Goal: Task Accomplishment & Management: Manage account settings

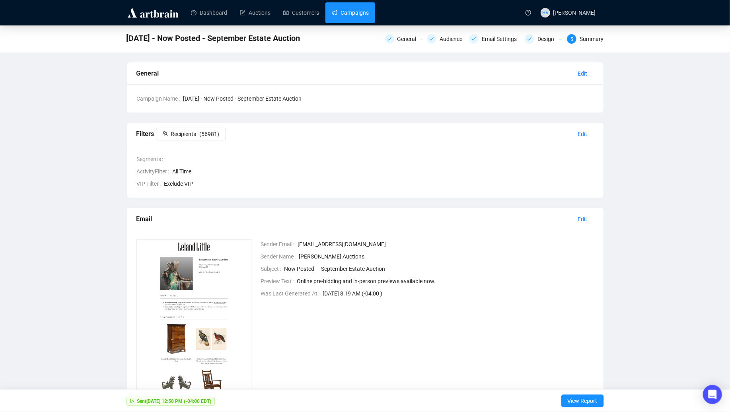
click at [361, 16] on link "Campaigns" at bounding box center [350, 12] width 37 height 21
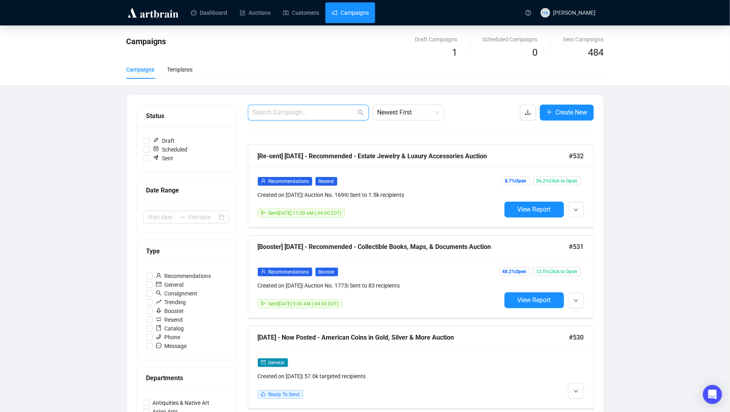
click at [279, 113] on input "text" at bounding box center [304, 113] width 103 height 10
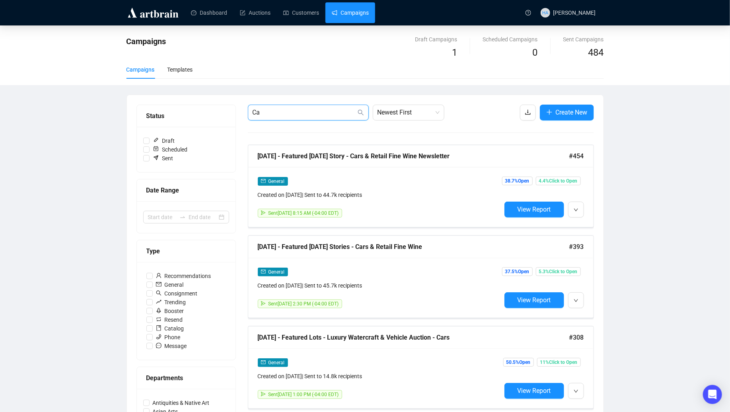
type input "C"
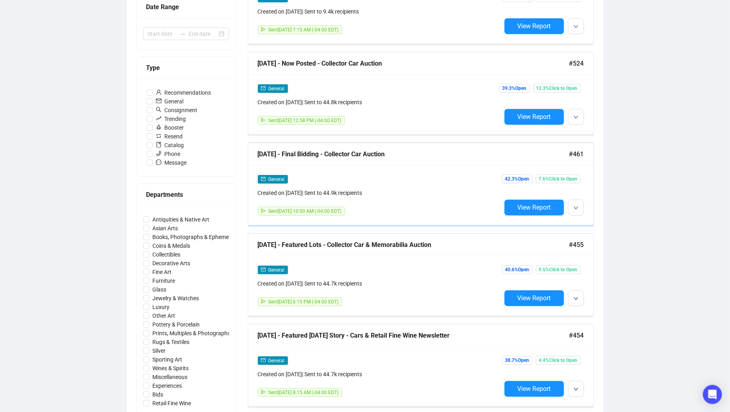
scroll to position [186, 0]
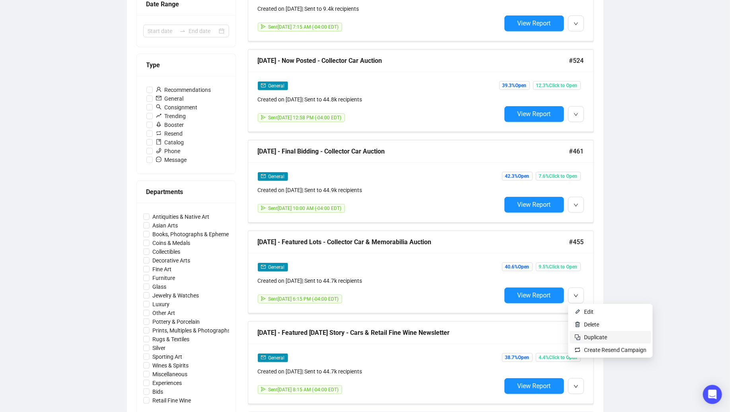
type input "car"
click at [587, 336] on span "Duplicate" at bounding box center [595, 337] width 23 height 6
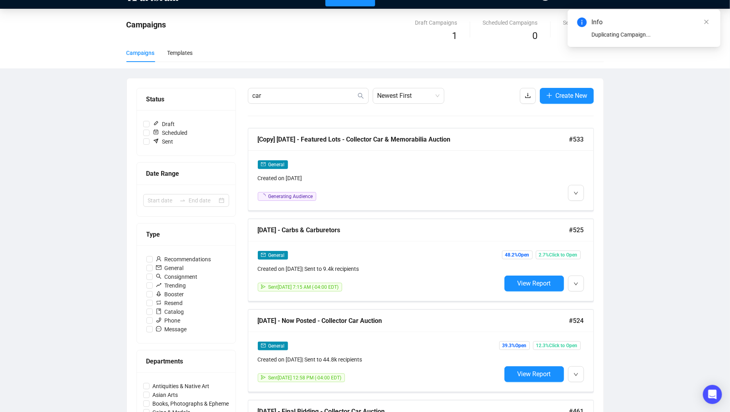
scroll to position [0, 0]
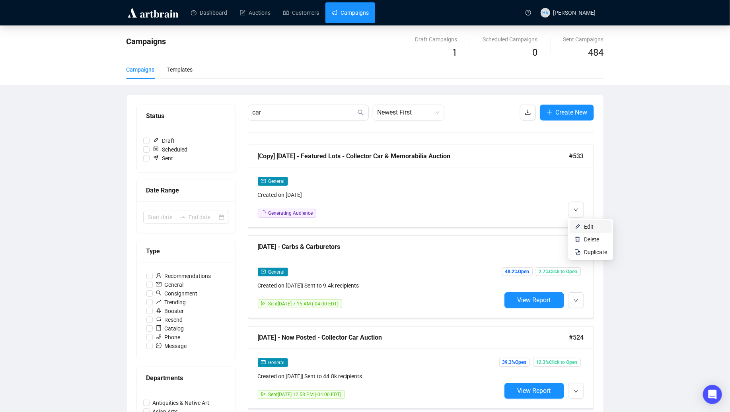
click at [582, 225] on li "Edit" at bounding box center [591, 226] width 42 height 13
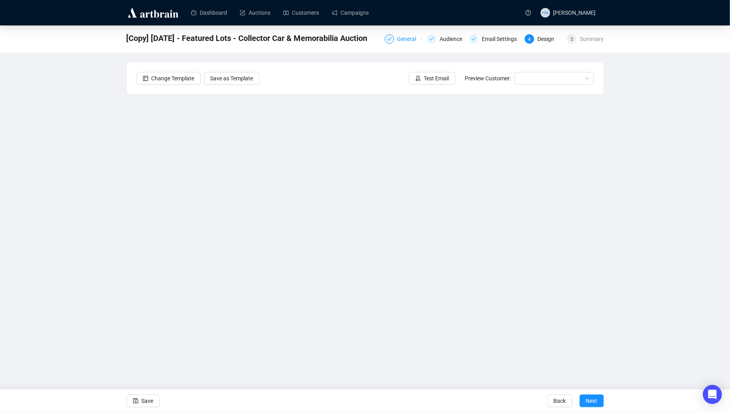
click at [398, 38] on div "General" at bounding box center [410, 39] width 24 height 10
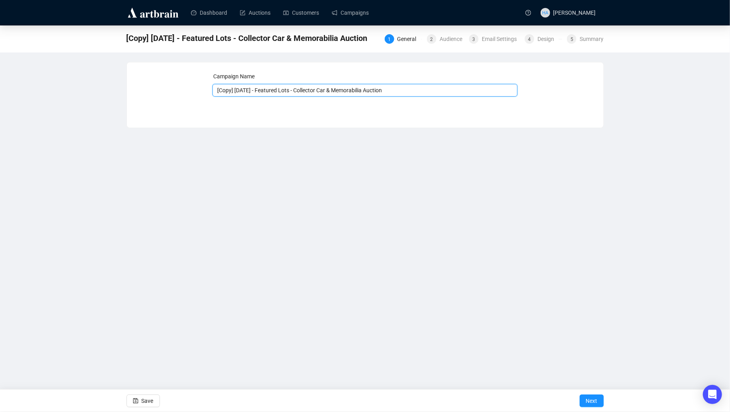
drag, startPoint x: 246, startPoint y: 91, endPoint x: 215, endPoint y: 92, distance: 31.1
click at [215, 91] on input "[Copy] [DATE] - Featured Lots - Collector Car & Memorabilia Auction" at bounding box center [365, 90] width 305 height 13
click at [403, 89] on input "[DATE] - Featured Lots - Collector Car & Memorabilia Auction" at bounding box center [365, 90] width 305 height 13
click at [261, 90] on input "[DATE] - Featured Lots - Collector Car & Memorabilia Auction" at bounding box center [365, 90] width 305 height 13
click at [335, 89] on input "[DATE] - Featured Lots - Collector Car & Memorabilia Auction" at bounding box center [365, 90] width 305 height 13
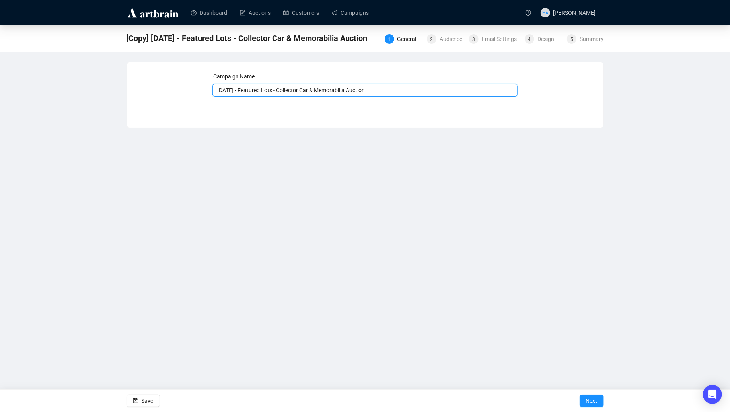
click at [363, 92] on input "[DATE] - Featured Lots - Collector Car & Memorabilia Auction" at bounding box center [365, 90] width 305 height 13
drag, startPoint x: 328, startPoint y: 92, endPoint x: 363, endPoint y: 92, distance: 35.4
click at [363, 92] on input "[DATE] - Featured Lots - Collector Car & Memorabilia Auction" at bounding box center [365, 90] width 305 height 13
type input "[DATE] - Featured Lots - Collector Car Auction"
click at [589, 399] on span "Next" at bounding box center [592, 401] width 12 height 22
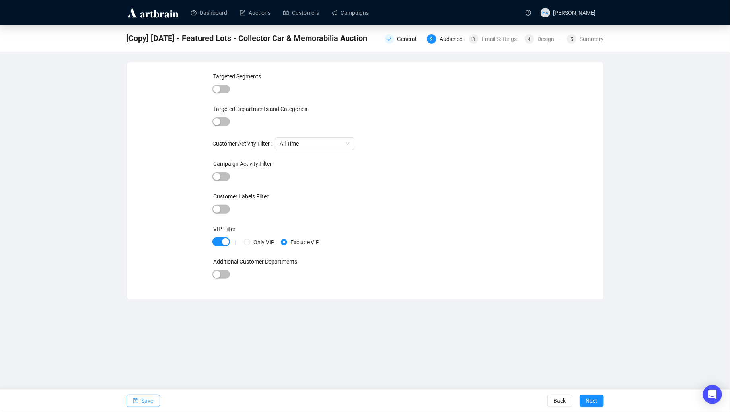
click at [147, 402] on span "Save" at bounding box center [148, 401] width 12 height 22
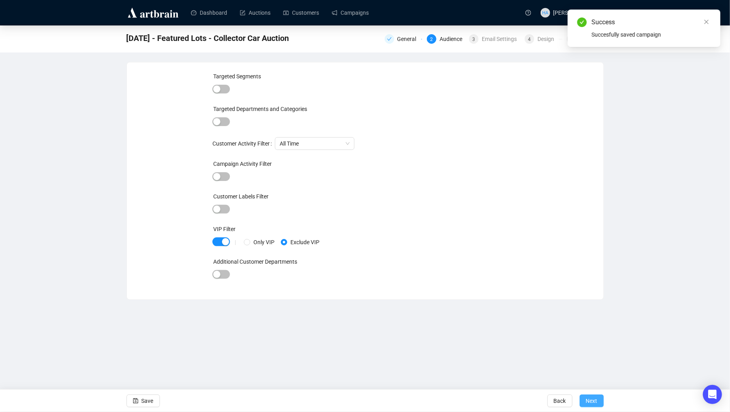
click at [595, 404] on span "Next" at bounding box center [592, 401] width 12 height 22
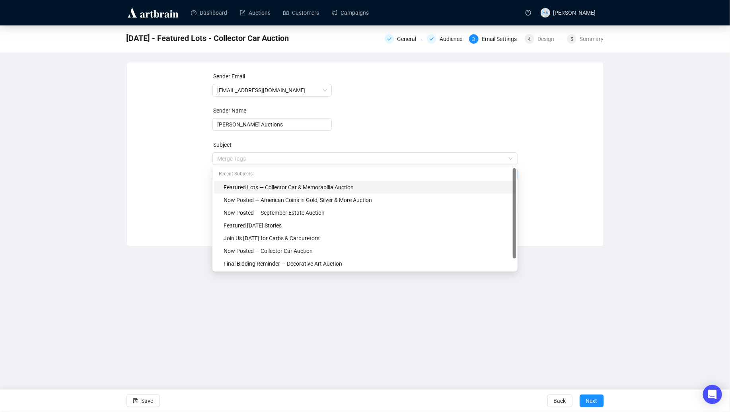
click at [314, 158] on span "Merge Tags Featured Lots — Collector Car & Memorabilia Auction" at bounding box center [365, 167] width 305 height 22
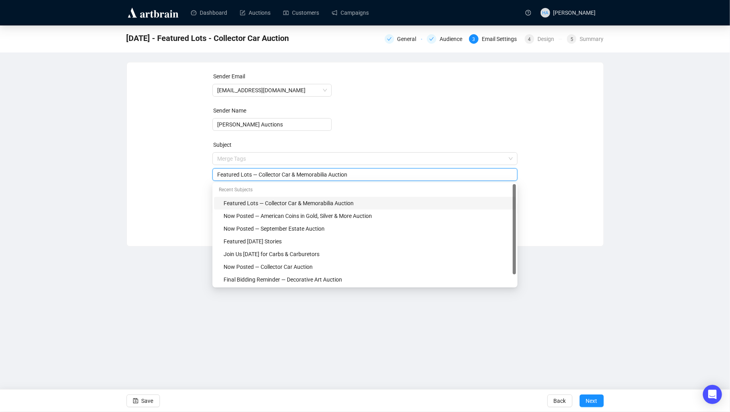
drag, startPoint x: 332, startPoint y: 176, endPoint x: 296, endPoint y: 176, distance: 35.4
click at [296, 176] on input "Featured Lots — Collector Car & Memorabilia Auction" at bounding box center [365, 174] width 296 height 9
type input "Featured Lots — Collector Car Auction"
click at [540, 185] on div "Sender Email [EMAIL_ADDRESS][DOMAIN_NAME] Sender Name [PERSON_NAME] Auctions Su…" at bounding box center [366, 148] width 458 height 153
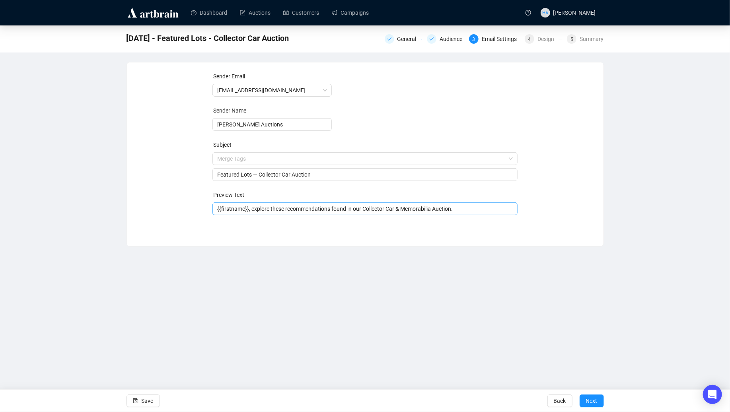
click at [327, 212] on input "{{firstname}}, explore these recommendations found in our Collector Car & Memor…" at bounding box center [365, 209] width 296 height 9
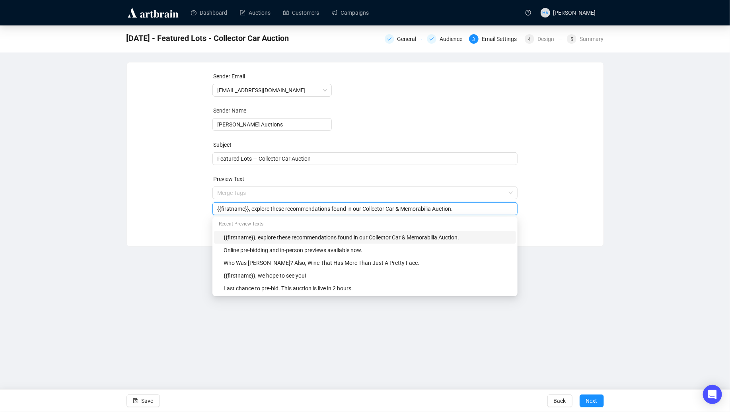
drag, startPoint x: 442, startPoint y: 211, endPoint x: 405, endPoint y: 209, distance: 37.0
click at [405, 209] on input "{{firstname}}, explore these recommendations found in our Collector Car & Memor…" at bounding box center [365, 209] width 296 height 9
type input "{{firstname}}, explore these recommendations found in our Collector Car Auction."
click at [552, 209] on div "Sender Email [EMAIL_ADDRESS][DOMAIN_NAME] Sender Name [PERSON_NAME] Auctions Su…" at bounding box center [366, 148] width 458 height 153
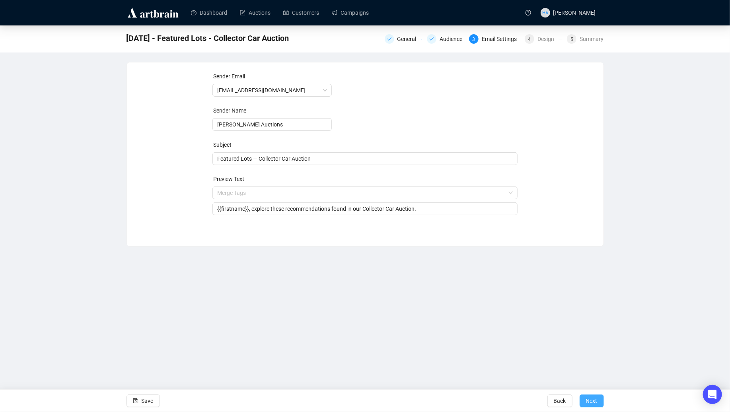
click at [591, 402] on span "Next" at bounding box center [592, 401] width 12 height 22
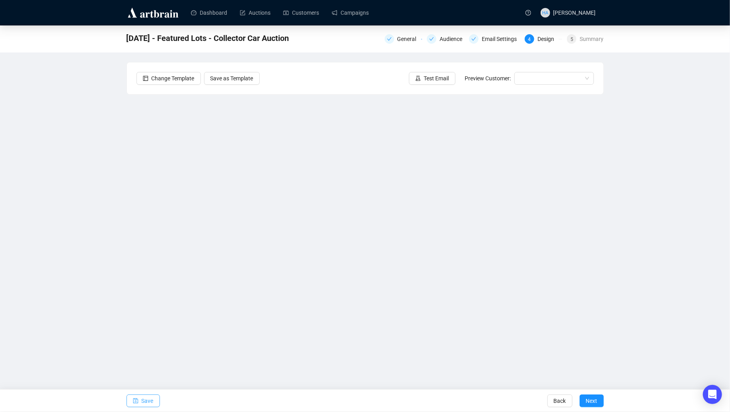
click at [147, 402] on span "Save" at bounding box center [148, 401] width 12 height 22
click at [146, 404] on span "Save" at bounding box center [148, 401] width 12 height 22
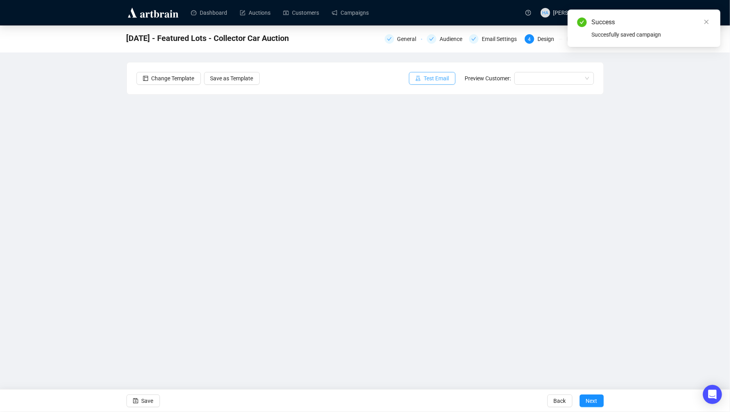
click at [433, 78] on span "Test Email" at bounding box center [436, 78] width 25 height 9
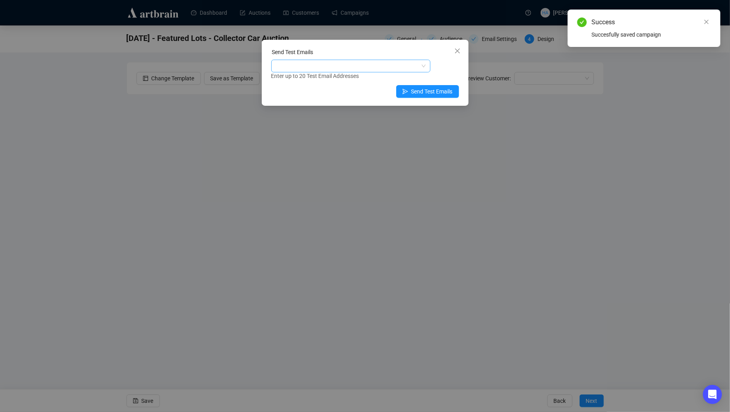
click at [316, 64] on div at bounding box center [347, 65] width 148 height 11
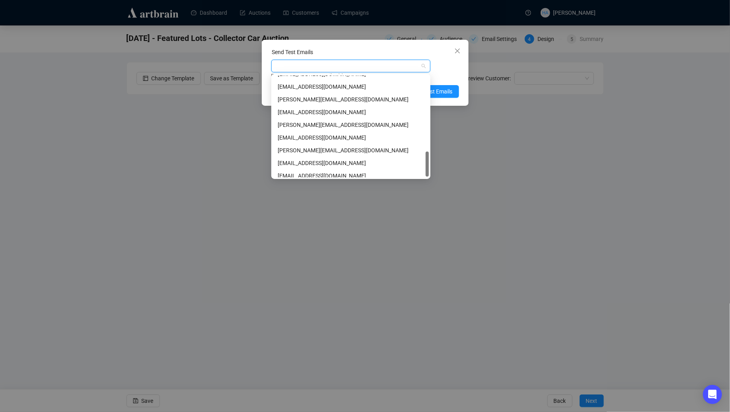
scroll to position [305, 0]
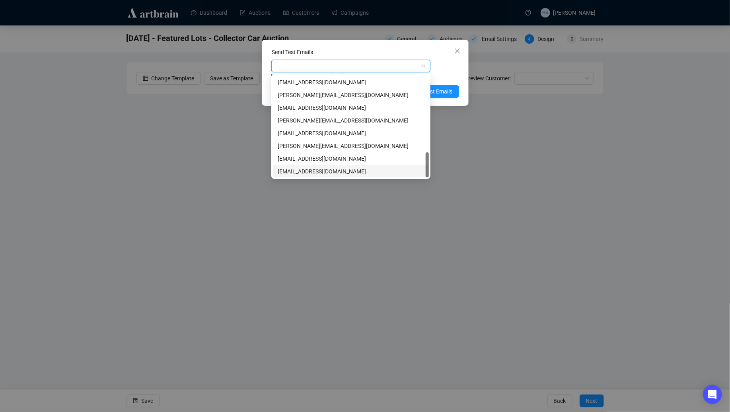
click at [288, 173] on div "[EMAIL_ADDRESS][DOMAIN_NAME]" at bounding box center [351, 171] width 146 height 9
click at [444, 92] on span "Send Test Emails" at bounding box center [431, 91] width 41 height 9
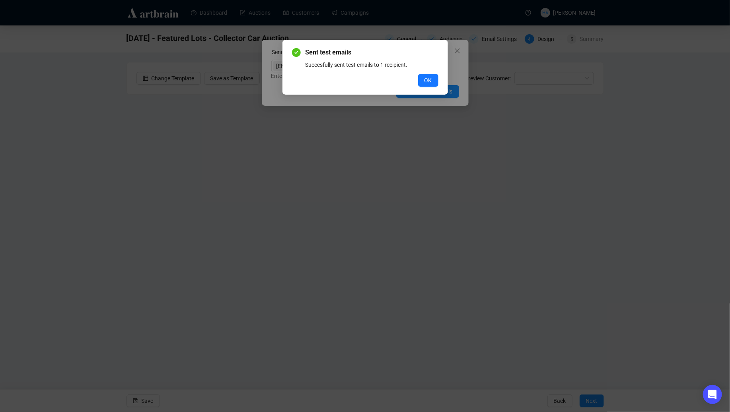
drag, startPoint x: 433, startPoint y: 79, endPoint x: 436, endPoint y: 76, distance: 4.5
click at [433, 79] on button "OK" at bounding box center [428, 80] width 20 height 13
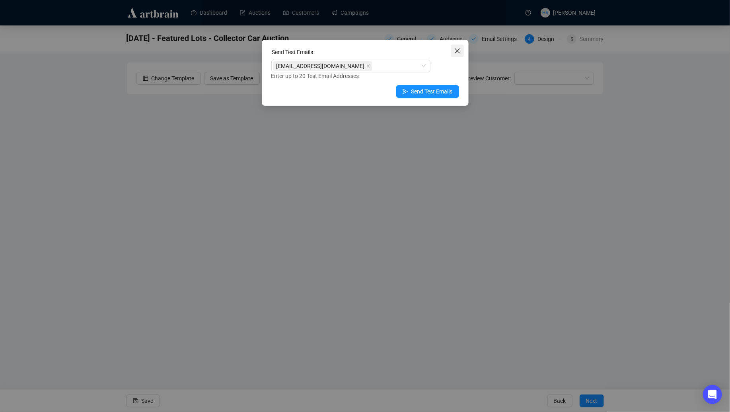
click at [456, 54] on button "Close" at bounding box center [457, 51] width 13 height 13
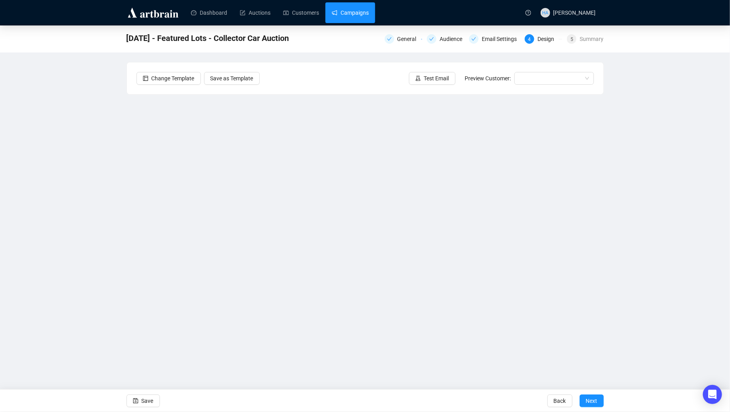
click at [354, 9] on link "Campaigns" at bounding box center [350, 12] width 37 height 21
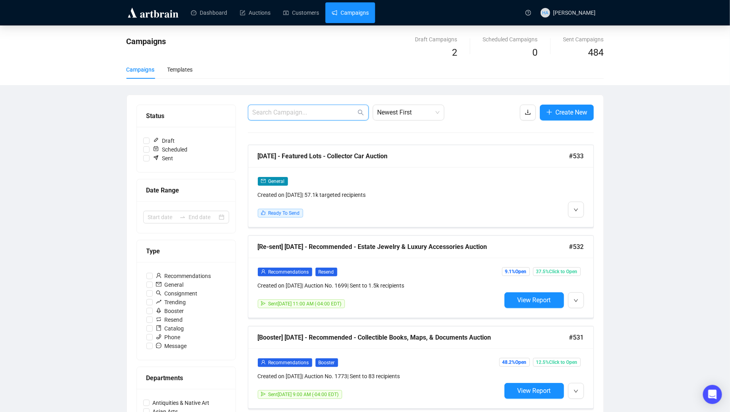
click at [320, 113] on input "text" at bounding box center [304, 113] width 103 height 10
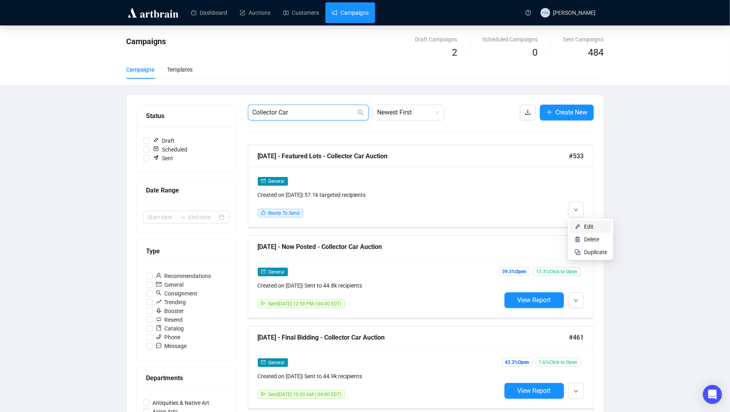
type input "Collector Car"
click at [583, 226] on li "Edit" at bounding box center [591, 226] width 42 height 13
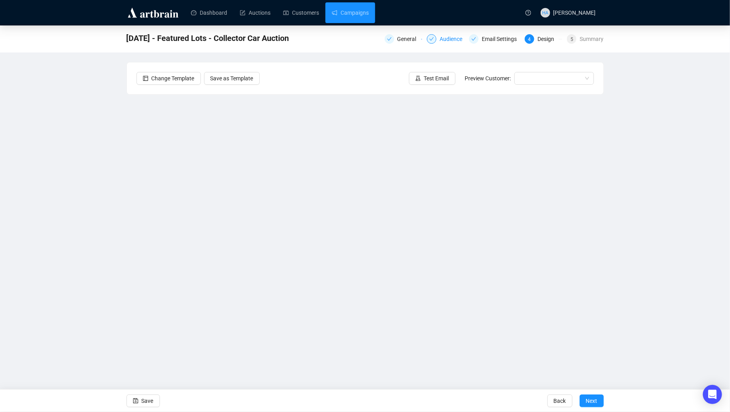
click at [445, 38] on div "Audience" at bounding box center [453, 39] width 27 height 10
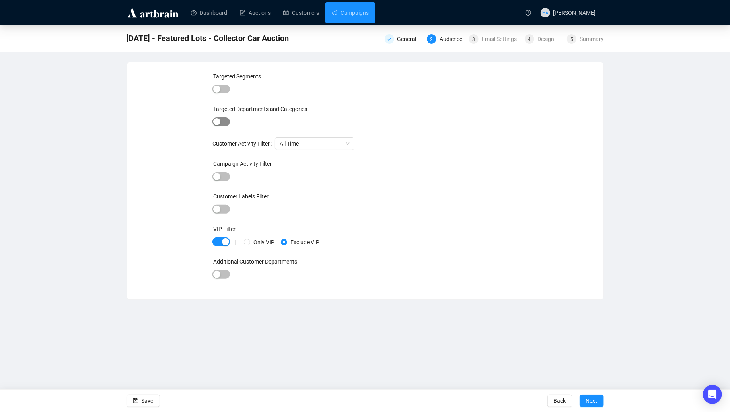
click at [215, 121] on div "button" at bounding box center [216, 121] width 7 height 7
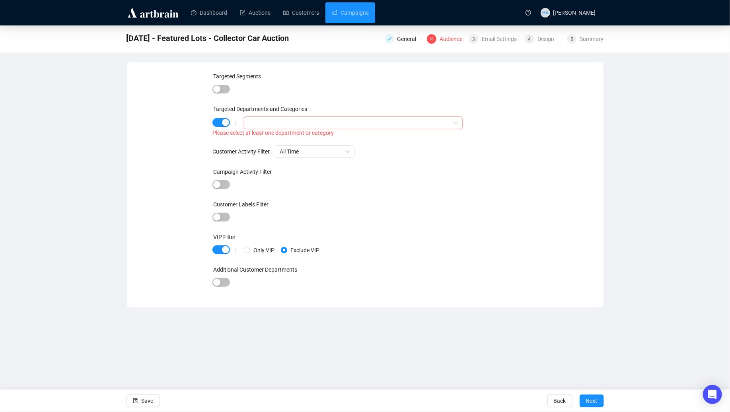
click at [459, 124] on div at bounding box center [353, 123] width 218 height 13
click at [250, 138] on icon "caret-down" at bounding box center [251, 139] width 2 height 3
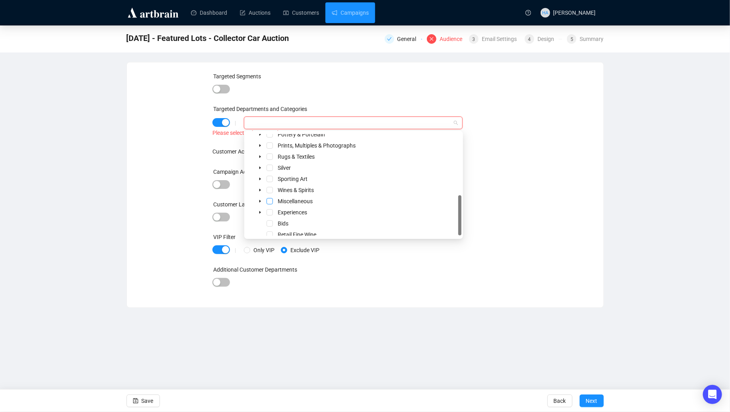
scroll to position [154, 0]
click at [258, 193] on span at bounding box center [260, 197] width 10 height 10
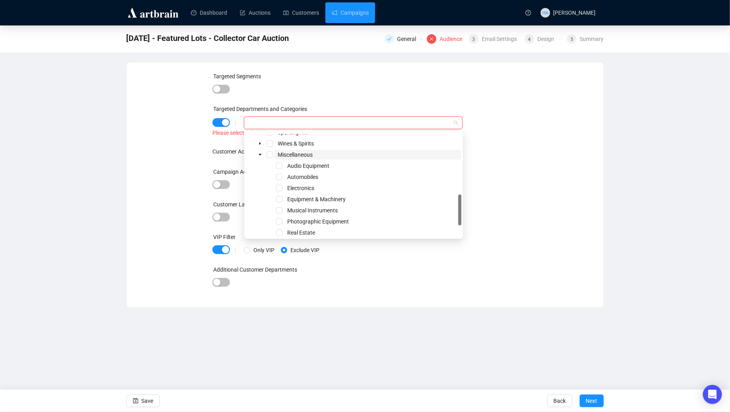
scroll to position [198, 0]
click at [279, 174] on span "Select Automobiles" at bounding box center [279, 175] width 6 height 6
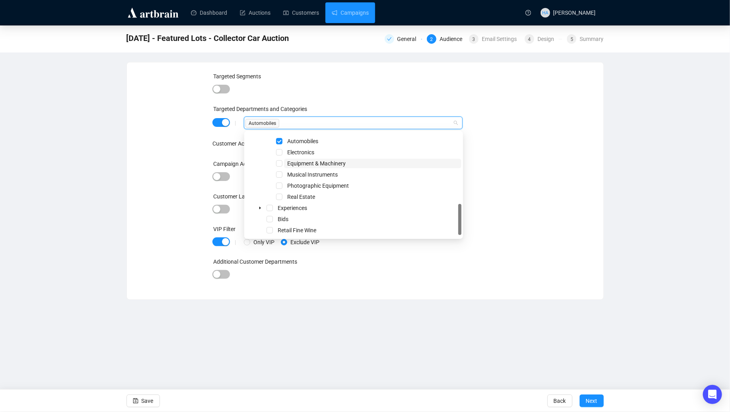
scroll to position [232, 0]
click at [507, 192] on div "Customer Labels Filter" at bounding box center [365, 198] width 305 height 12
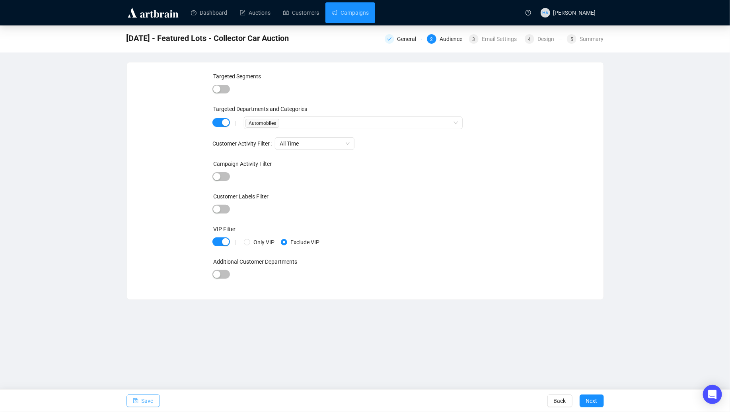
click at [152, 400] on span "Save" at bounding box center [148, 401] width 12 height 22
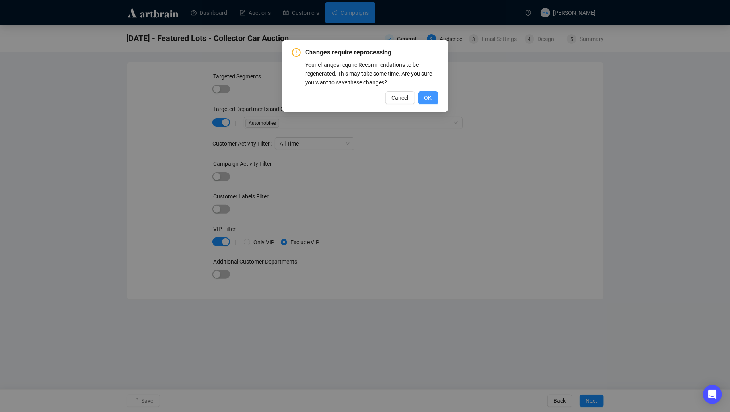
click at [430, 98] on span "OK" at bounding box center [429, 98] width 8 height 9
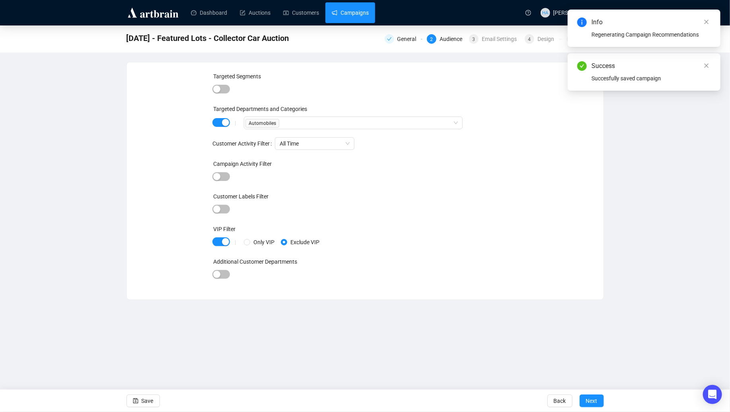
click at [357, 16] on link "Campaigns" at bounding box center [350, 12] width 37 height 21
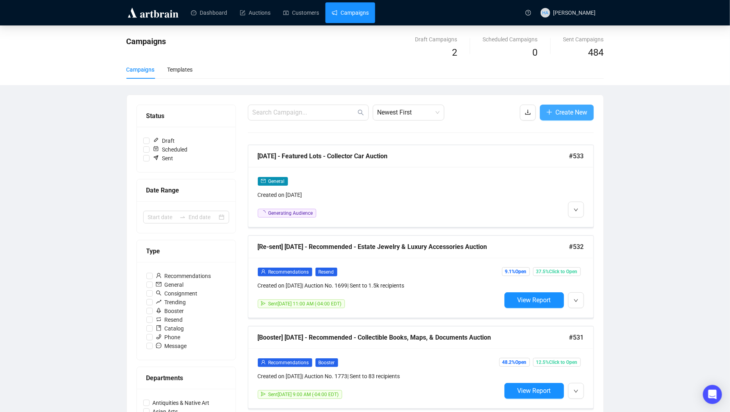
click at [558, 113] on span "Create New" at bounding box center [572, 112] width 32 height 10
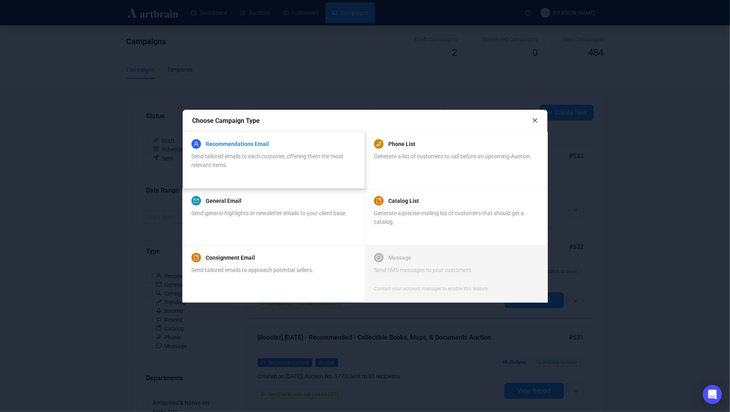
click at [266, 147] on link "Recommendations Email" at bounding box center [237, 144] width 63 height 10
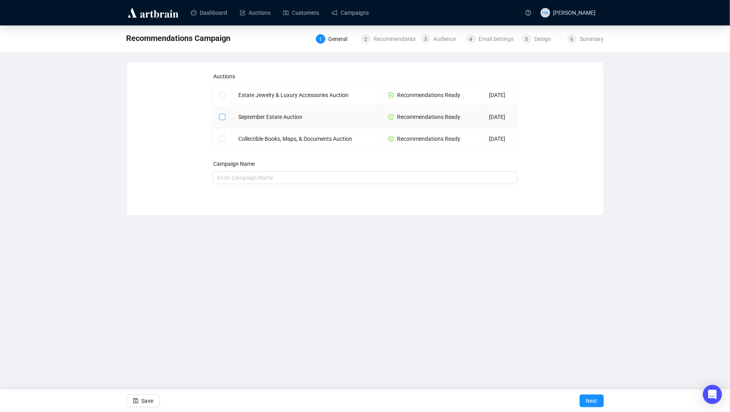
click at [222, 115] on input "checkbox" at bounding box center [222, 117] width 6 height 6
checkbox input "true"
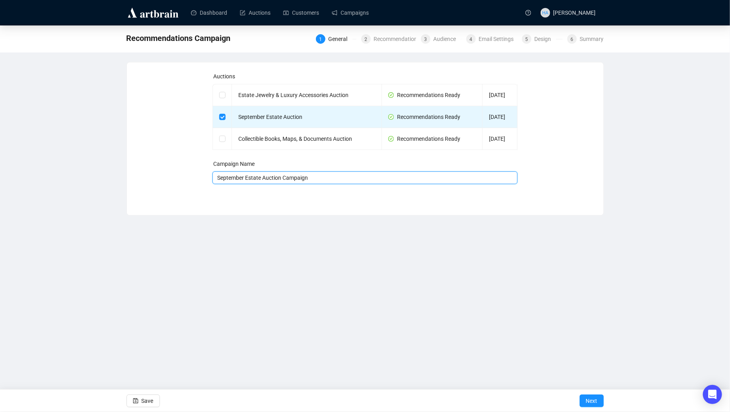
click at [217, 178] on input "September Estate Auction Campaign" at bounding box center [365, 178] width 305 height 13
click at [402, 177] on input "[DATE] - Recommended - September Estate Auction Campaign" at bounding box center [365, 178] width 305 height 13
type input "[DATE] - Recommended - September Estate Auction"
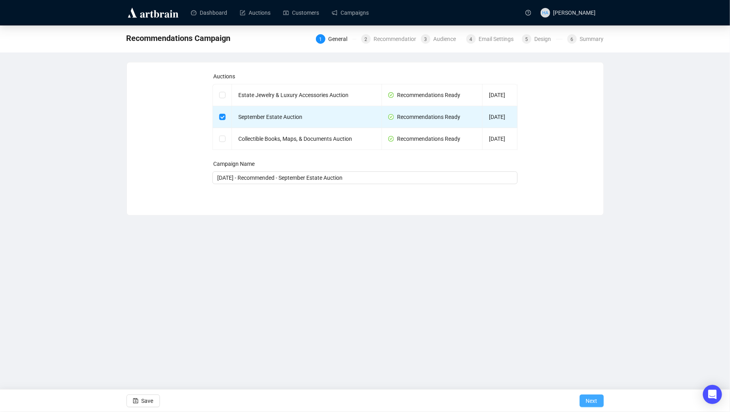
click at [587, 400] on span "Next" at bounding box center [592, 401] width 12 height 22
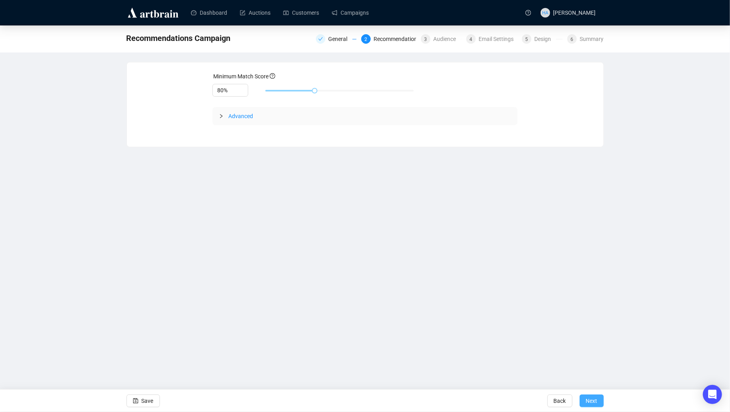
click at [599, 403] on button "Next" at bounding box center [592, 401] width 24 height 13
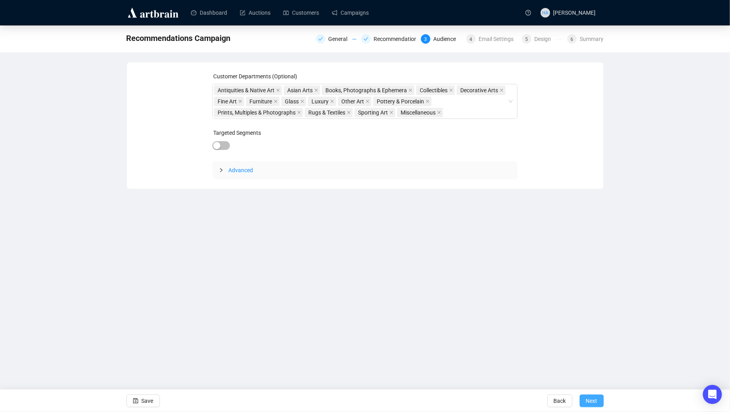
click at [590, 404] on span "Next" at bounding box center [592, 401] width 12 height 22
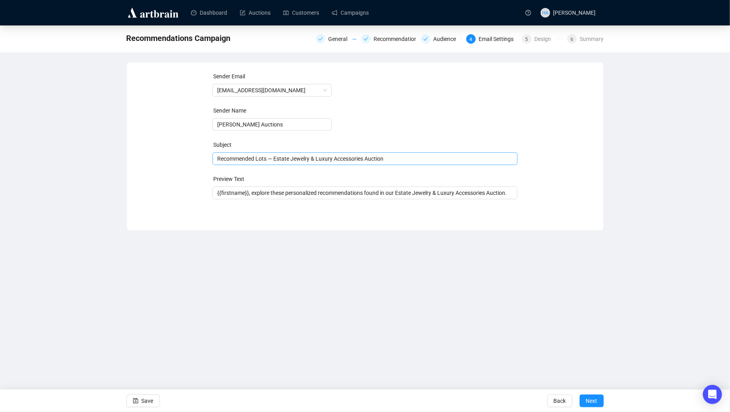
click at [284, 160] on span "Recommended Lots — Estate Jewelry & Luxury Accessories Auction" at bounding box center [365, 159] width 305 height 6
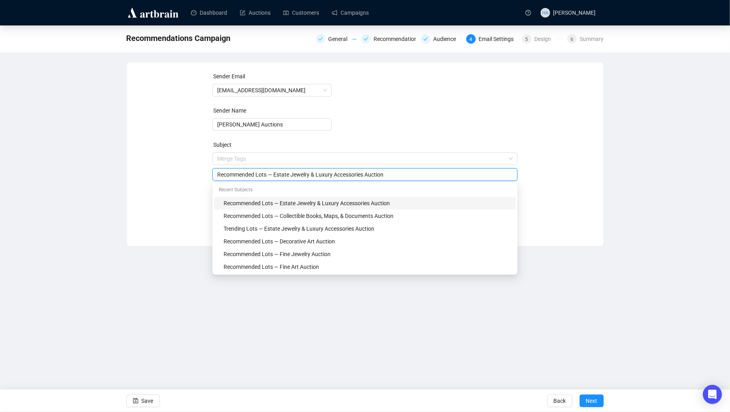
drag, startPoint x: 277, startPoint y: 176, endPoint x: 369, endPoint y: 176, distance: 92.3
click at [369, 176] on input "Recommended Lots — Estate Jewelry & Luxury Accessories Auction" at bounding box center [365, 174] width 296 height 9
type input "Recommended Lots — September Estate Auction"
click at [178, 187] on div "Sender Email [EMAIL_ADDRESS][DOMAIN_NAME] Sender Name [PERSON_NAME] Auctions Su…" at bounding box center [366, 148] width 458 height 153
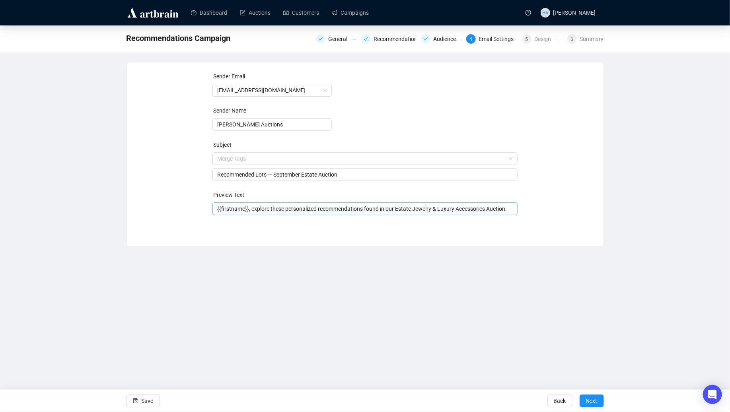
click at [296, 209] on input "{{firstname}}, explore these personalized recommendations found in our Estate J…" at bounding box center [365, 209] width 296 height 9
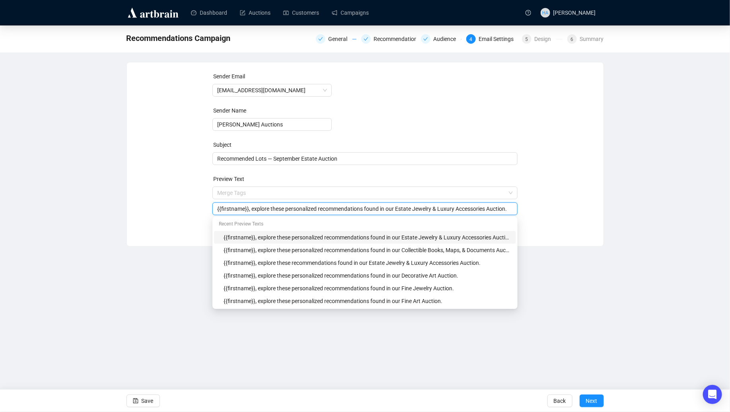
drag, startPoint x: 404, startPoint y: 210, endPoint x: 497, endPoint y: 209, distance: 93.1
click at [497, 209] on input "{{firstname}}, explore these personalized recommendations found in our Estate J…" at bounding box center [365, 209] width 296 height 9
type input "{{firstname}}, explore these personalized recommendations found in our Septembe…"
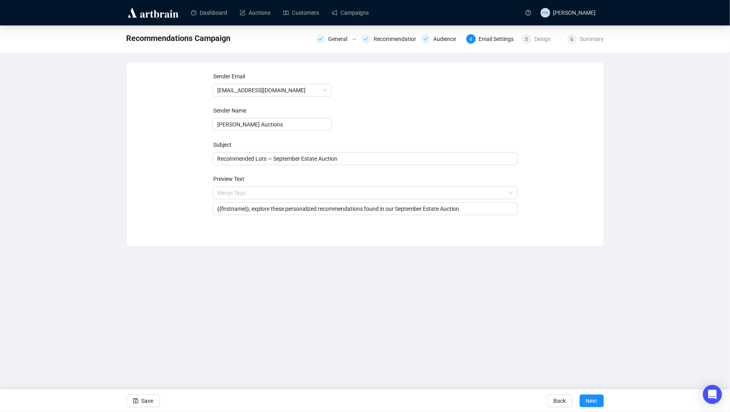
click at [161, 203] on div "Sender Email [EMAIL_ADDRESS][DOMAIN_NAME] Sender Name [PERSON_NAME] Auctions Su…" at bounding box center [366, 148] width 458 height 153
click at [592, 400] on span "Next" at bounding box center [592, 401] width 12 height 22
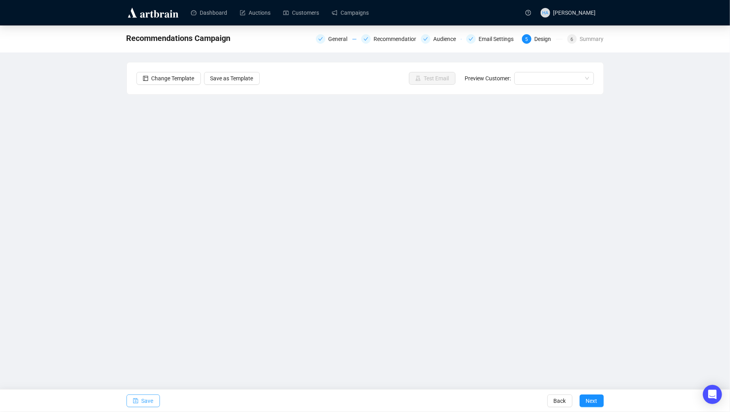
click at [150, 402] on span "Save" at bounding box center [148, 401] width 12 height 22
click at [152, 399] on span "Save" at bounding box center [148, 401] width 12 height 22
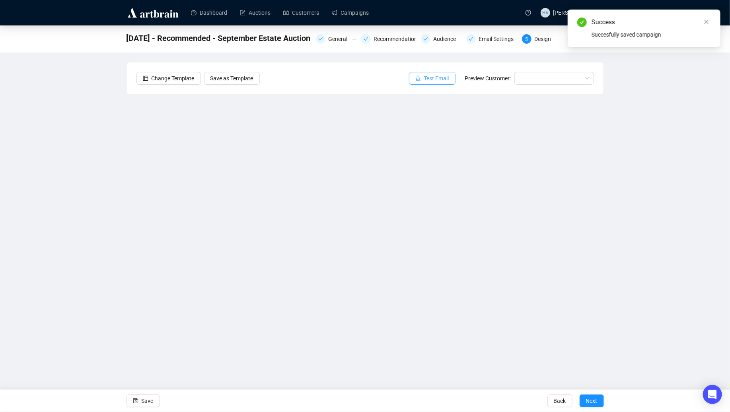
click at [431, 77] on span "Test Email" at bounding box center [436, 78] width 25 height 9
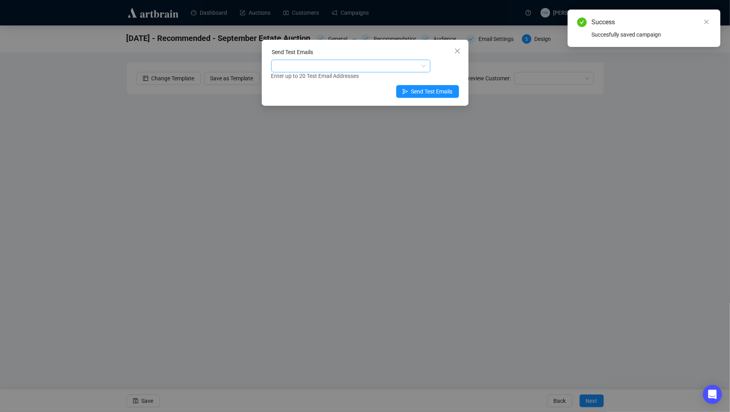
click at [358, 67] on div at bounding box center [347, 65] width 148 height 11
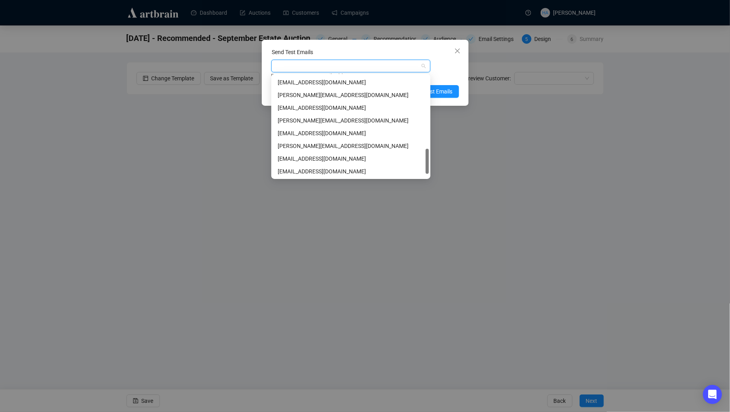
scroll to position [305, 0]
click at [304, 171] on div "[EMAIL_ADDRESS][DOMAIN_NAME]" at bounding box center [351, 171] width 146 height 9
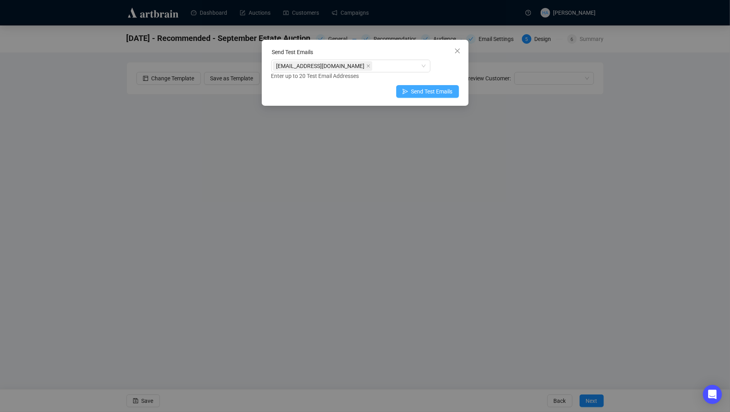
click at [441, 90] on span "Send Test Emails" at bounding box center [431, 91] width 41 height 9
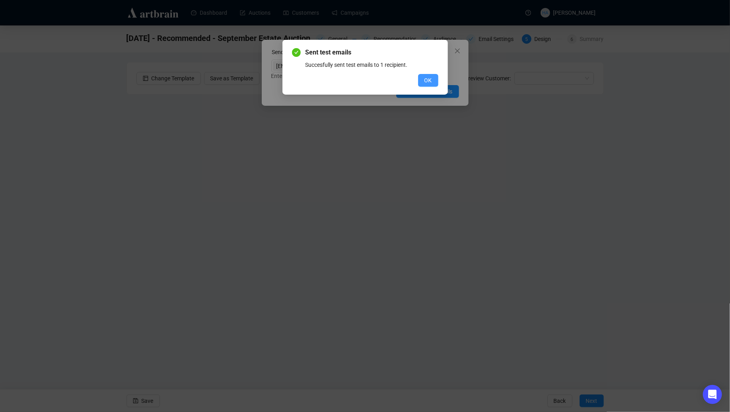
click at [421, 81] on button "OK" at bounding box center [428, 80] width 20 height 13
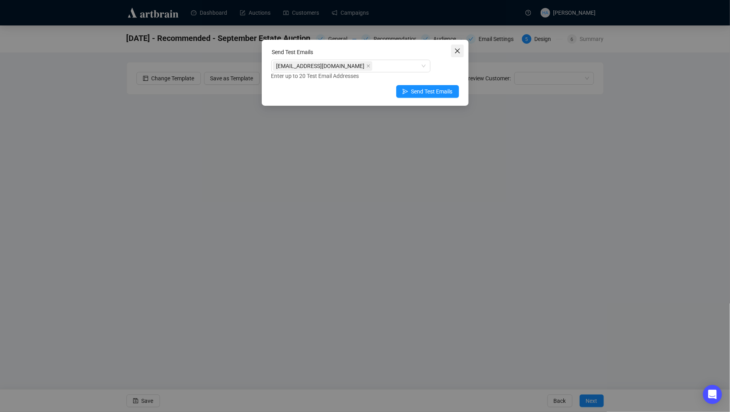
click at [461, 51] on span "Close" at bounding box center [457, 51] width 13 height 6
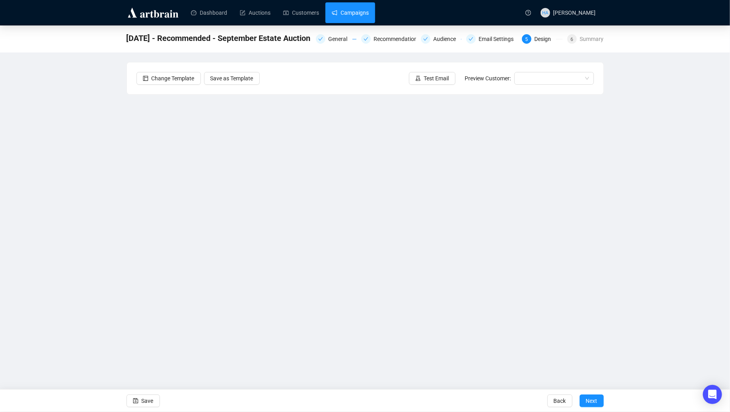
click at [349, 18] on link "Campaigns" at bounding box center [350, 12] width 37 height 21
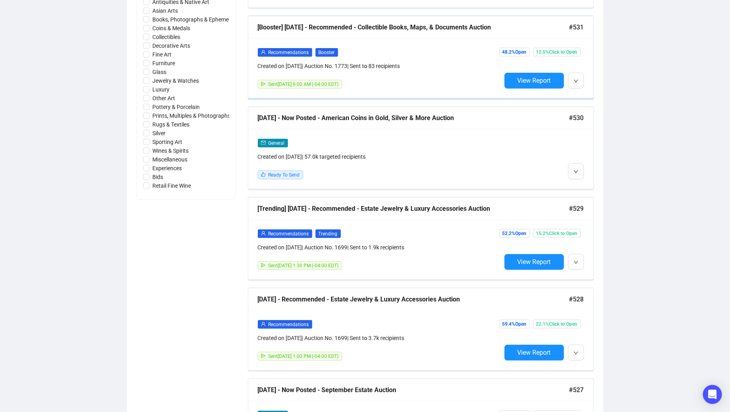
scroll to position [413, 0]
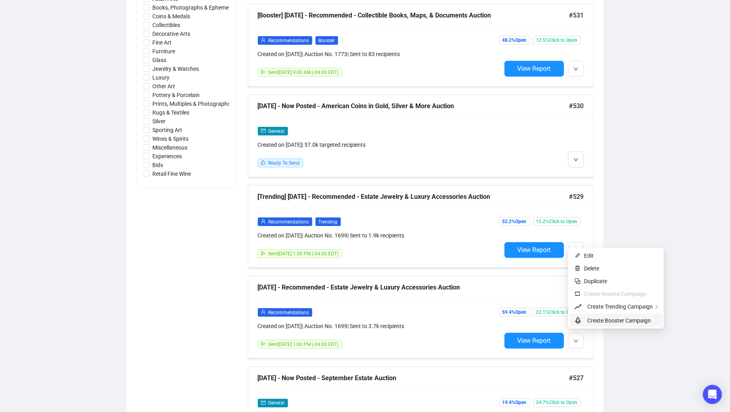
click at [585, 320] on li "Create Booster Campaign" at bounding box center [616, 321] width 93 height 14
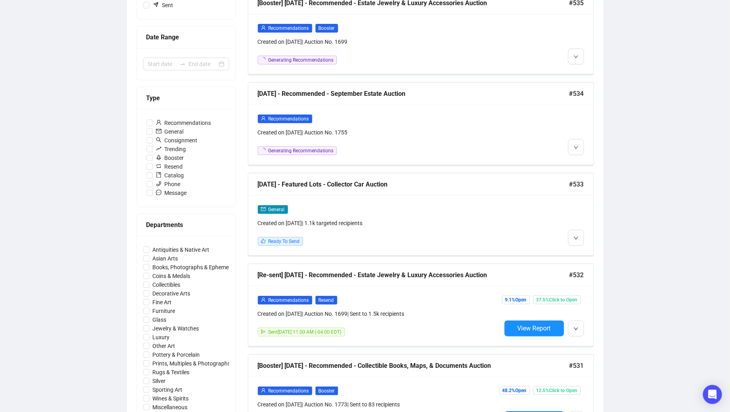
scroll to position [0, 0]
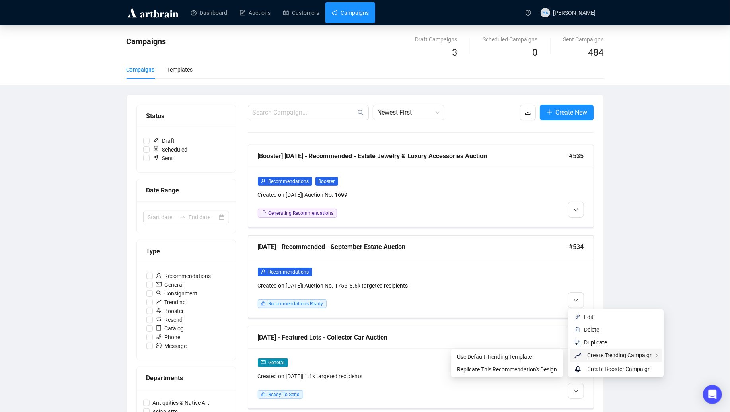
click at [596, 355] on span "Create Trending Campaign" at bounding box center [620, 355] width 66 height 6
click at [523, 371] on span "Replicate This Recommendation's Design" at bounding box center [507, 370] width 100 height 6
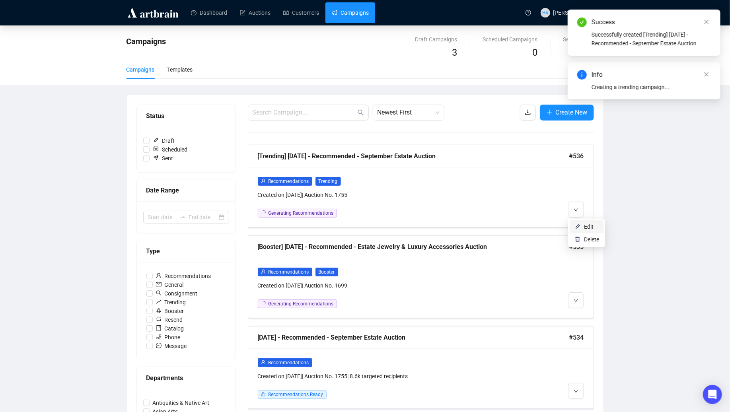
click at [586, 227] on span "Edit" at bounding box center [589, 227] width 10 height 6
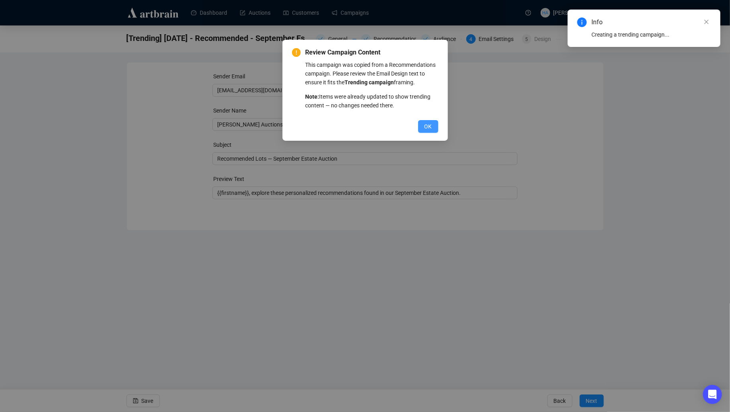
click at [425, 131] on span "OK" at bounding box center [429, 126] width 8 height 9
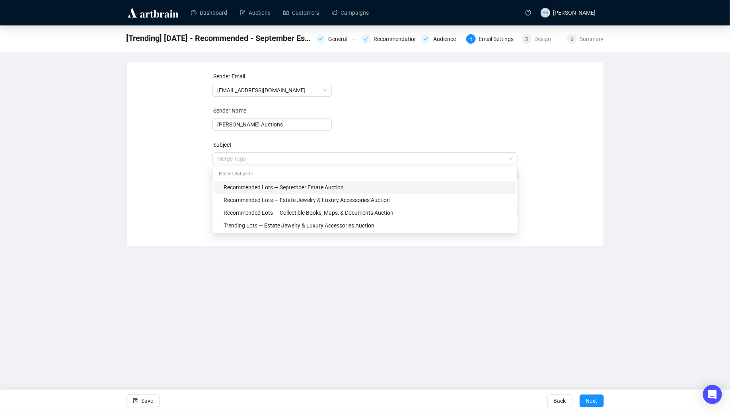
click at [223, 160] on span "Merge Tags Recommended Lots — September Estate Auction" at bounding box center [365, 167] width 305 height 22
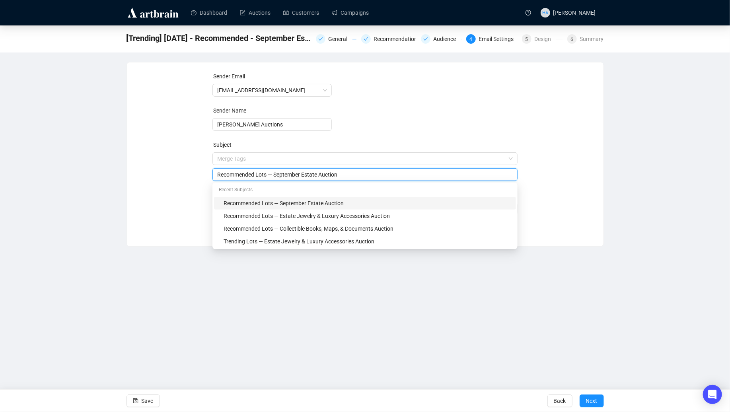
click at [226, 176] on input "Recommended Lots — September Estate Auction" at bounding box center [365, 174] width 296 height 9
type input "Trending Lots — September Estate Auction"
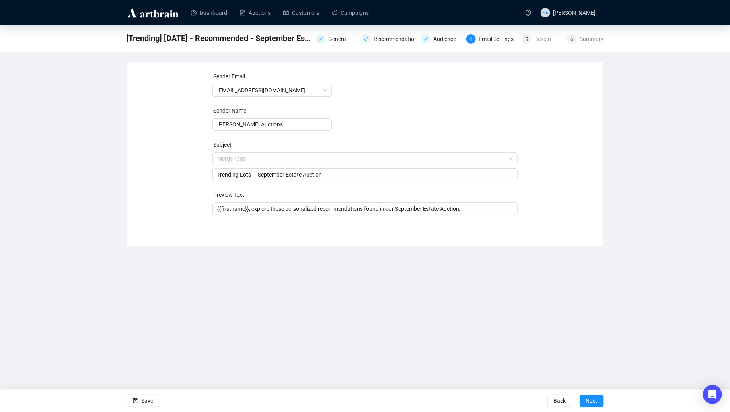
click at [159, 194] on div "Sender Email [EMAIL_ADDRESS][DOMAIN_NAME] Sender Name [PERSON_NAME] Auctions Su…" at bounding box center [366, 148] width 458 height 153
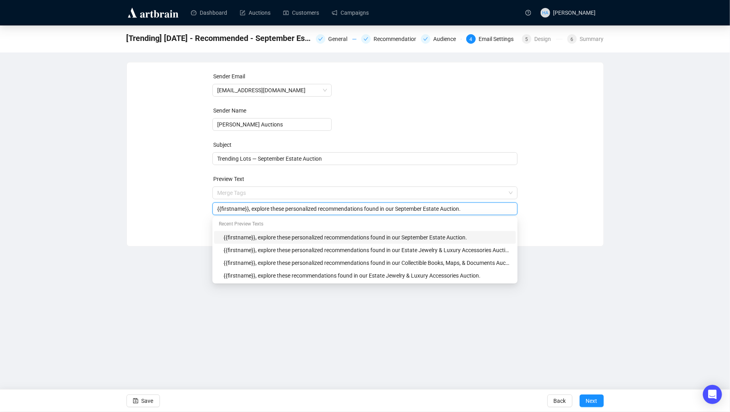
click at [318, 211] on input "{{firstname}}, explore these personalized recommendations found in our Septembe…" at bounding box center [365, 209] width 296 height 9
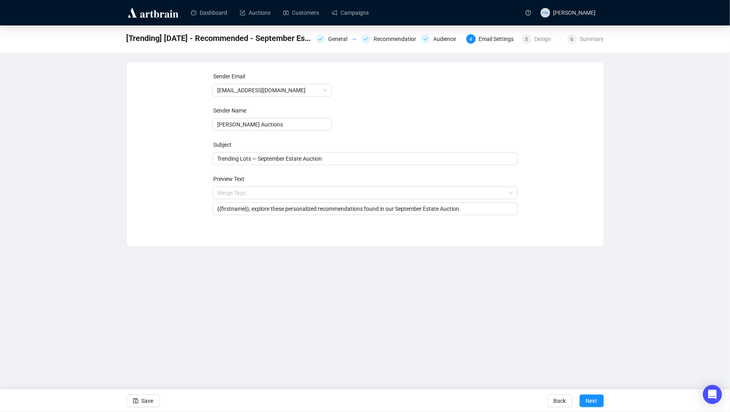
click at [565, 216] on div "Sender Email [EMAIL_ADDRESS][DOMAIN_NAME] Sender Name [PERSON_NAME] Auctions Su…" at bounding box center [366, 148] width 458 height 153
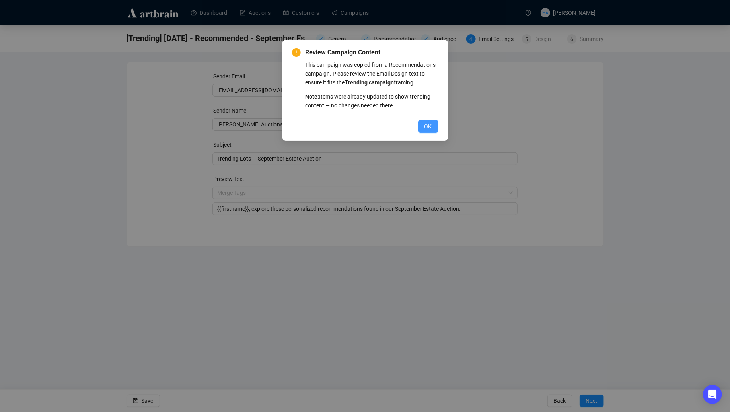
click at [429, 131] on span "OK" at bounding box center [429, 126] width 8 height 9
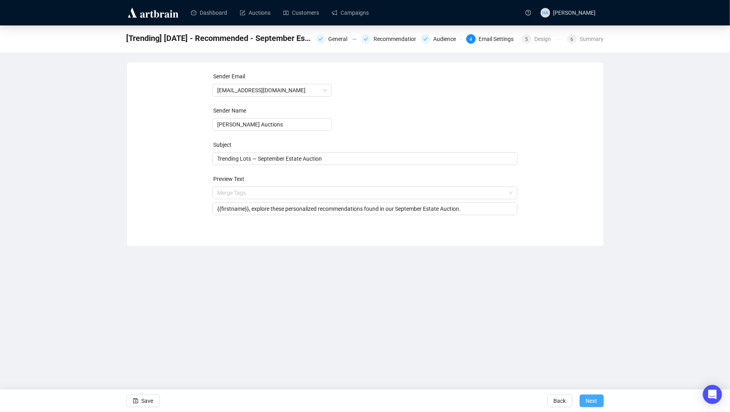
click at [594, 403] on span "Next" at bounding box center [592, 401] width 12 height 22
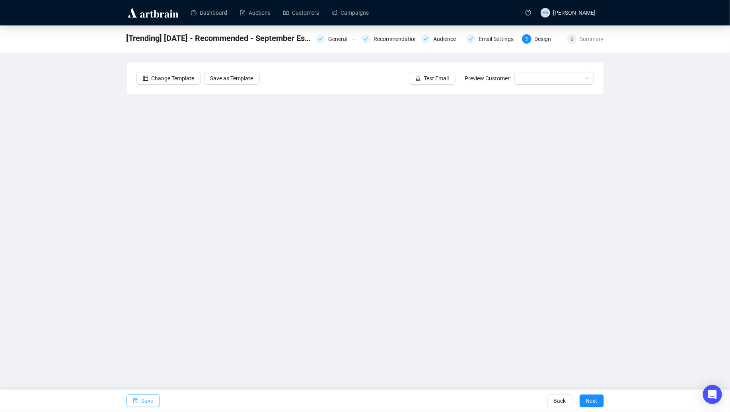
click at [148, 400] on span "Save" at bounding box center [148, 401] width 12 height 22
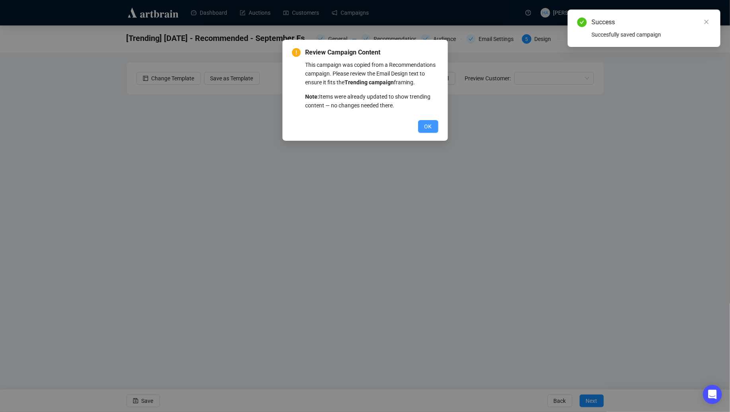
click at [427, 131] on span "OK" at bounding box center [429, 126] width 8 height 9
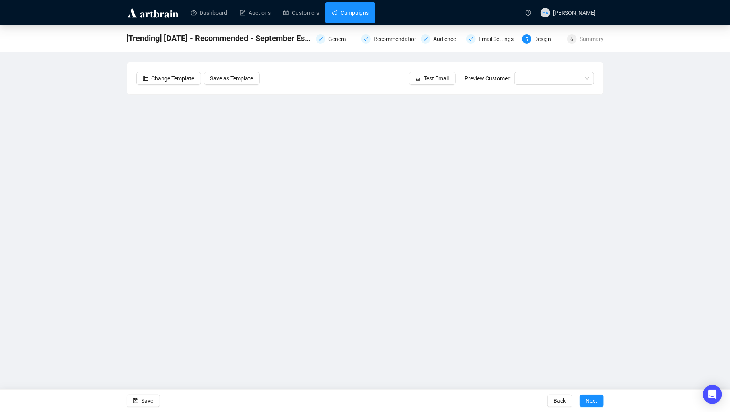
click at [353, 12] on link "Campaigns" at bounding box center [350, 12] width 37 height 21
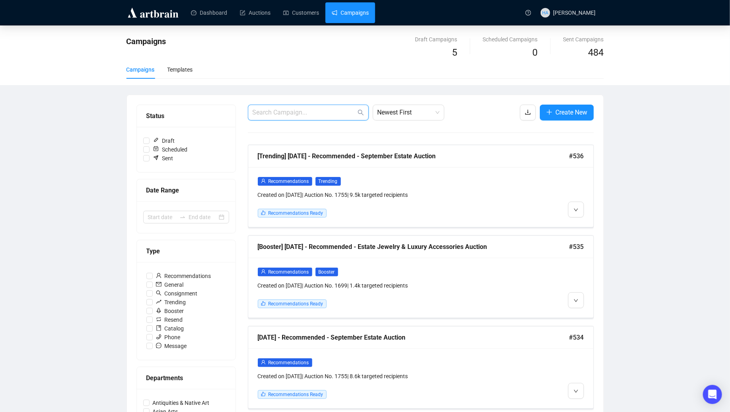
click at [294, 116] on input "text" at bounding box center [304, 113] width 103 height 10
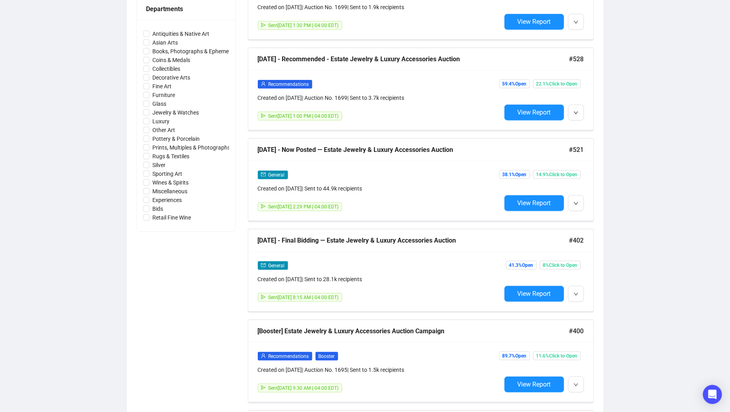
scroll to position [373, 0]
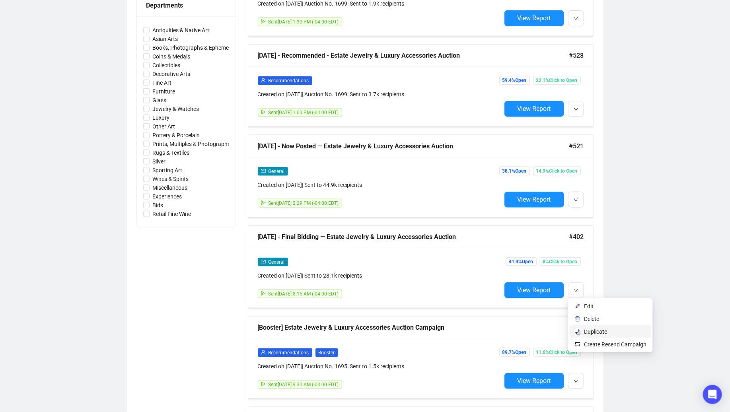
type input "estate jewelry"
click at [591, 331] on span "Duplicate" at bounding box center [595, 332] width 23 height 6
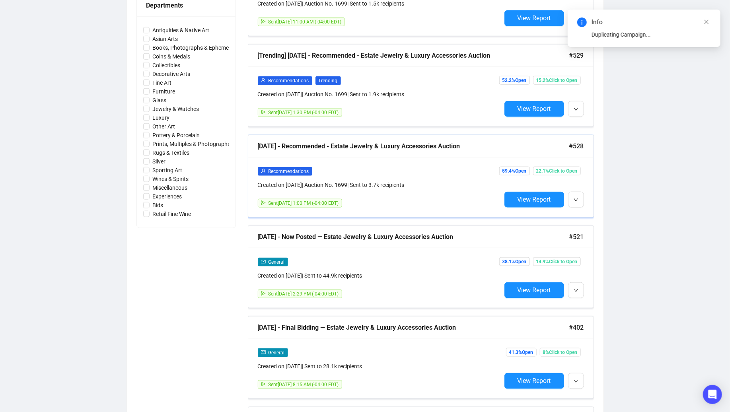
scroll to position [0, 0]
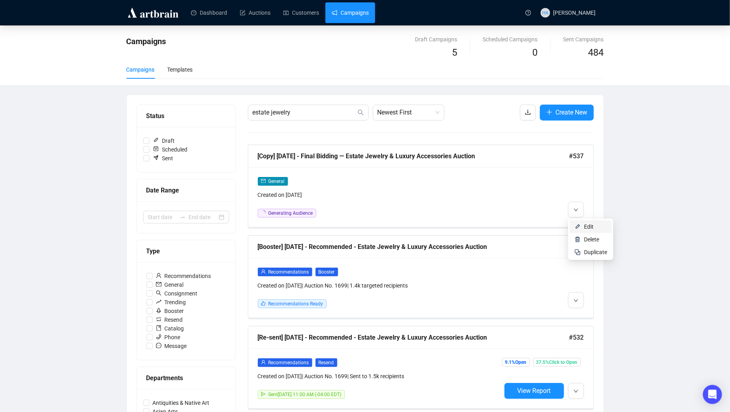
click at [584, 226] on span "Edit" at bounding box center [589, 227] width 10 height 6
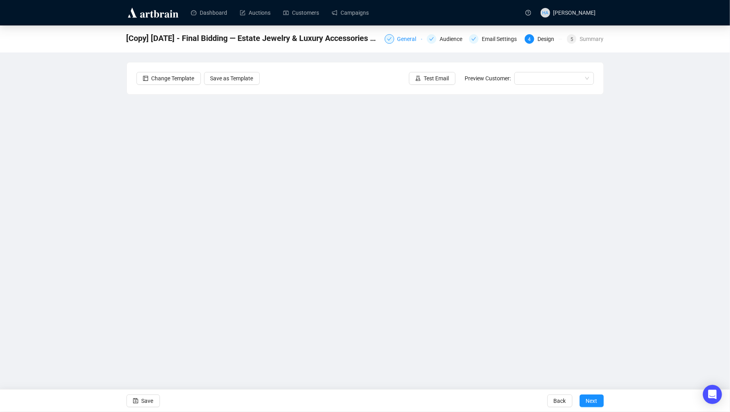
click at [406, 35] on div "General" at bounding box center [410, 39] width 24 height 10
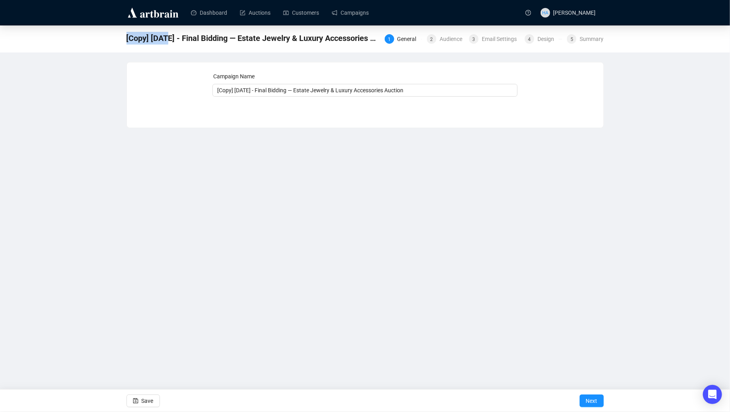
drag, startPoint x: 170, startPoint y: 39, endPoint x: 125, endPoint y: 40, distance: 44.6
click at [125, 40] on div "[Copy] [DATE] - Final Bidding — Estate Jewelry & Luxury Accessories Auction 1 G…" at bounding box center [365, 38] width 730 height 27
click at [232, 94] on input "[Copy] [DATE] - Final Bidding — Estate Jewelry & Luxury Accessories Auction" at bounding box center [365, 90] width 305 height 13
drag, startPoint x: 247, startPoint y: 92, endPoint x: 215, endPoint y: 90, distance: 31.9
click at [215, 90] on input "[Copy] [DATE] - Final Bidding — Estate Jewelry & Luxury Accessories Auction" at bounding box center [365, 90] width 305 height 13
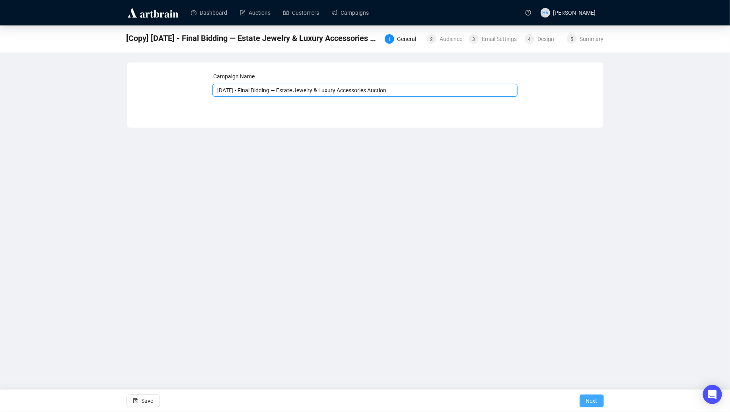
type input "[DATE] - Final Bidding — Estate Jewelry & Luxury Accessories Auction"
click at [590, 400] on span "Next" at bounding box center [592, 401] width 12 height 22
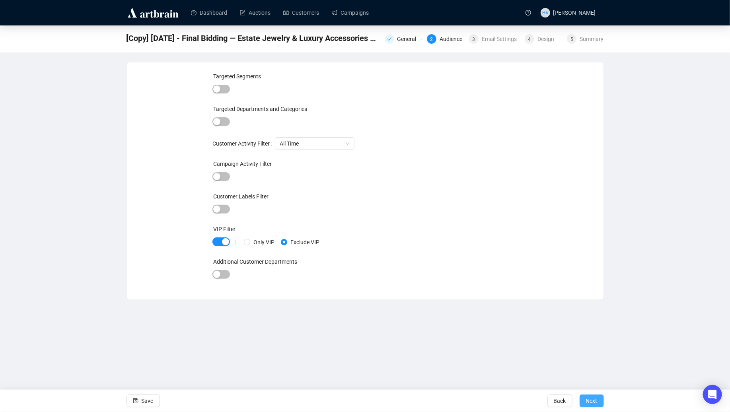
click at [593, 401] on span "Next" at bounding box center [592, 401] width 12 height 22
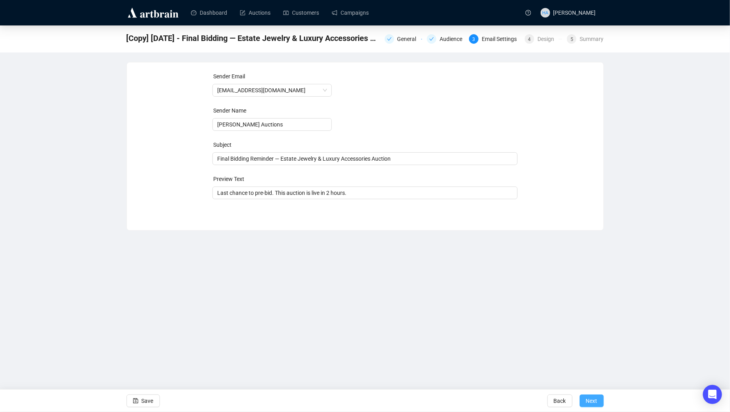
click at [596, 400] on span "Next" at bounding box center [592, 401] width 12 height 22
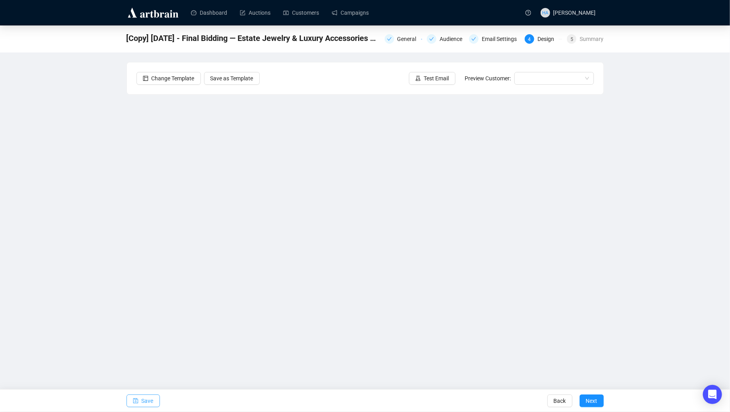
drag, startPoint x: 147, startPoint y: 402, endPoint x: 152, endPoint y: 398, distance: 5.7
click at [147, 402] on span "Save" at bounding box center [148, 401] width 12 height 22
click at [359, 12] on link "Campaigns" at bounding box center [350, 12] width 37 height 21
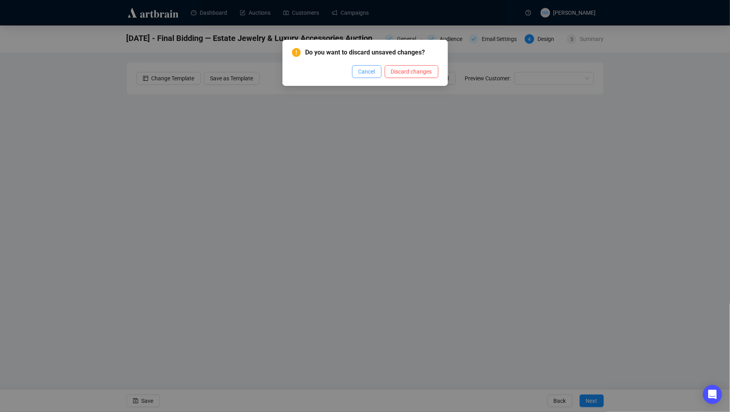
click at [371, 71] on span "Cancel" at bounding box center [367, 71] width 17 height 9
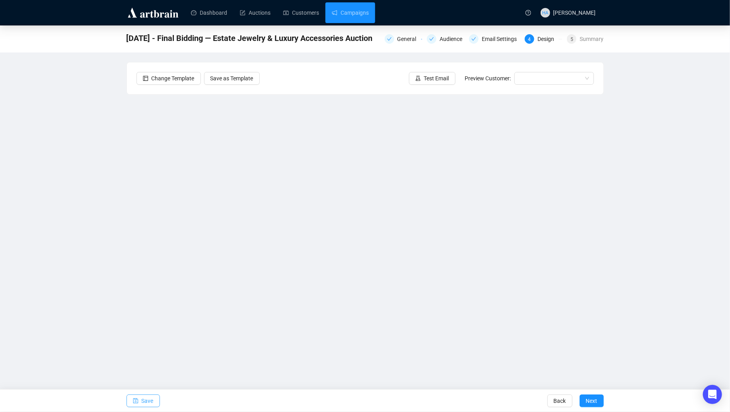
click at [150, 403] on span "Save" at bounding box center [148, 401] width 12 height 22
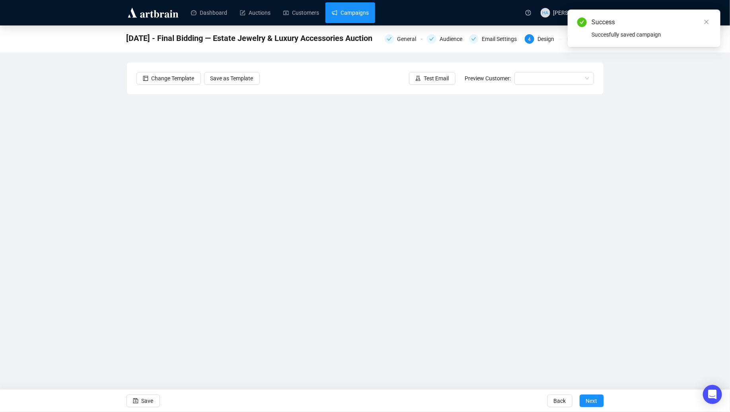
click at [359, 11] on link "Campaigns" at bounding box center [350, 12] width 37 height 21
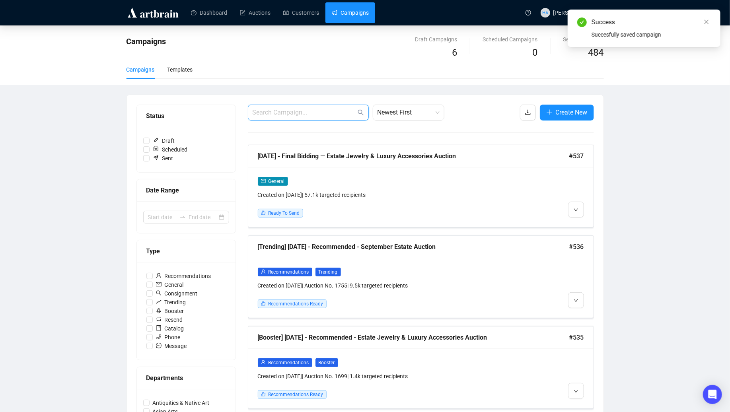
click at [284, 111] on input "text" at bounding box center [304, 113] width 103 height 10
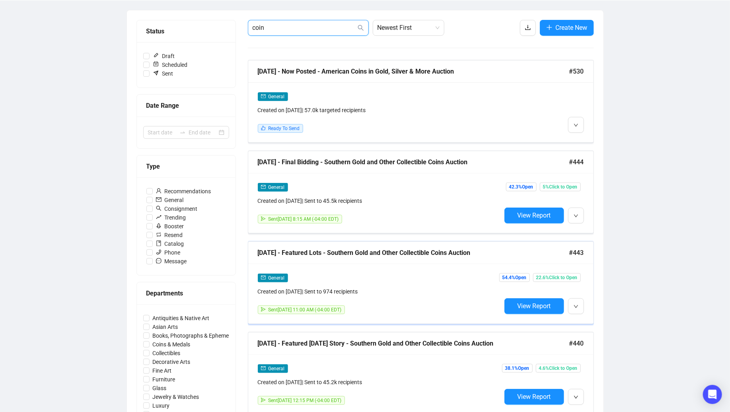
scroll to position [79, 0]
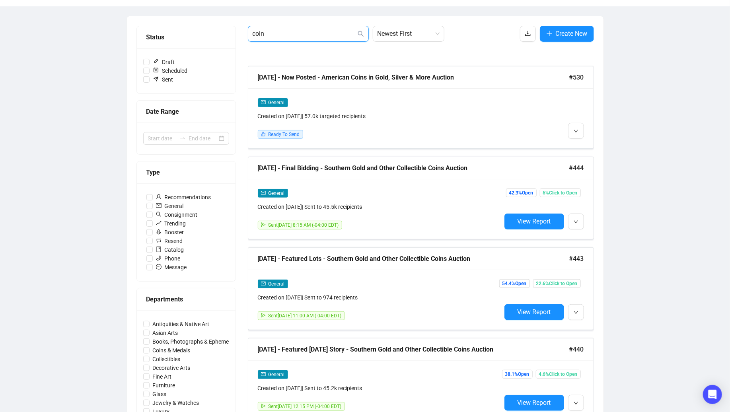
type input "coin"
click at [581, 147] on li "Edit" at bounding box center [591, 148] width 42 height 13
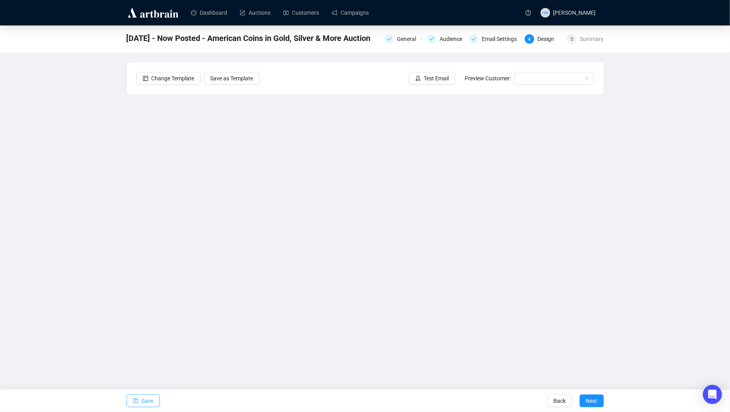
click at [147, 399] on span "Save" at bounding box center [148, 401] width 12 height 22
click at [365, 11] on link "Campaigns" at bounding box center [350, 12] width 37 height 21
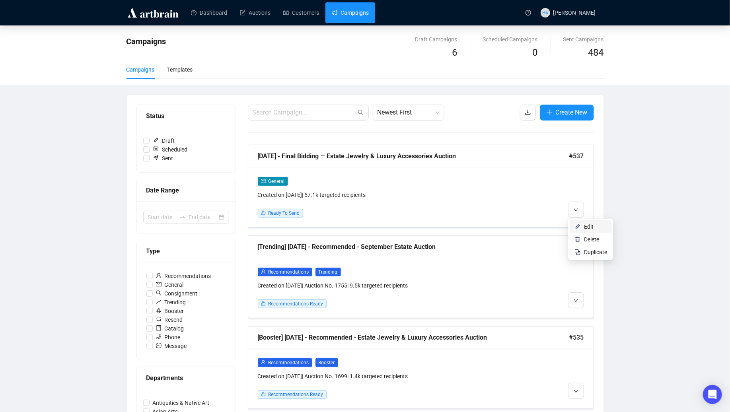
click at [584, 224] on span "Edit" at bounding box center [589, 227] width 10 height 6
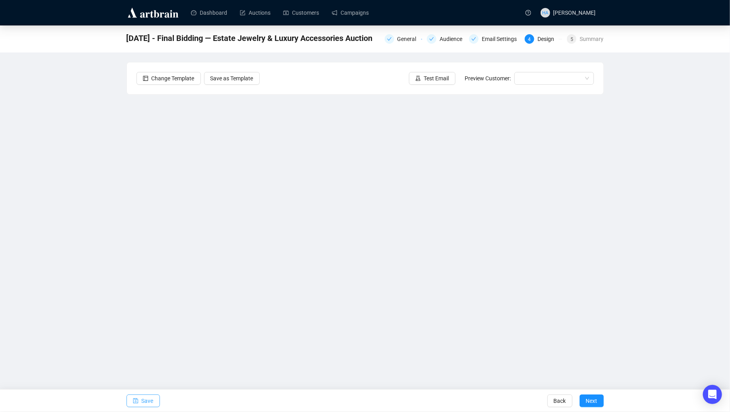
click at [147, 400] on span "Save" at bounding box center [148, 401] width 12 height 22
click at [148, 400] on span "Save" at bounding box center [148, 401] width 12 height 22
click at [146, 403] on span "Save" at bounding box center [148, 401] width 12 height 22
click at [436, 74] on span "Test Email" at bounding box center [436, 78] width 25 height 9
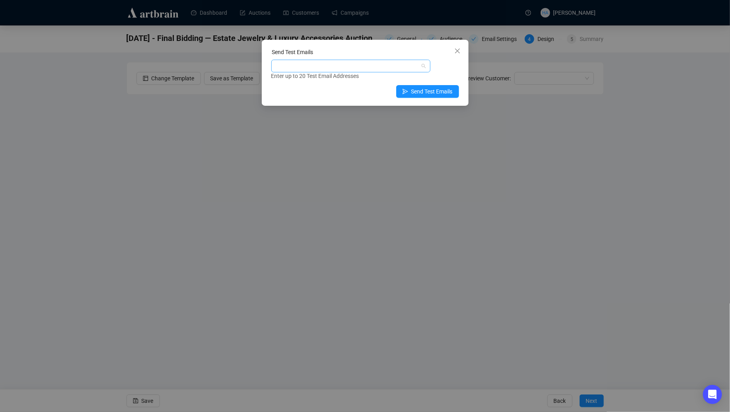
click at [341, 63] on div at bounding box center [347, 65] width 148 height 11
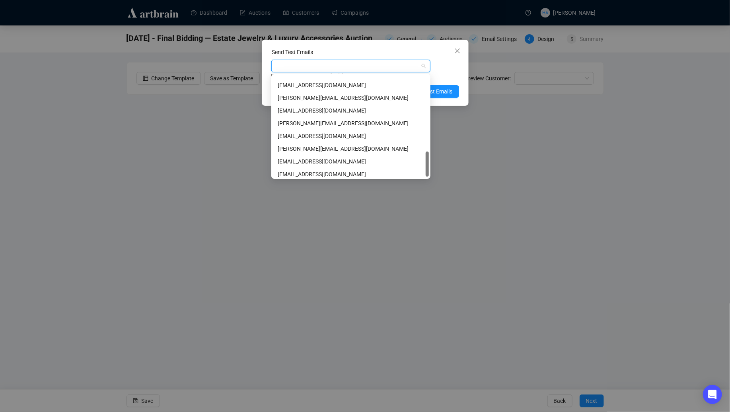
scroll to position [305, 0]
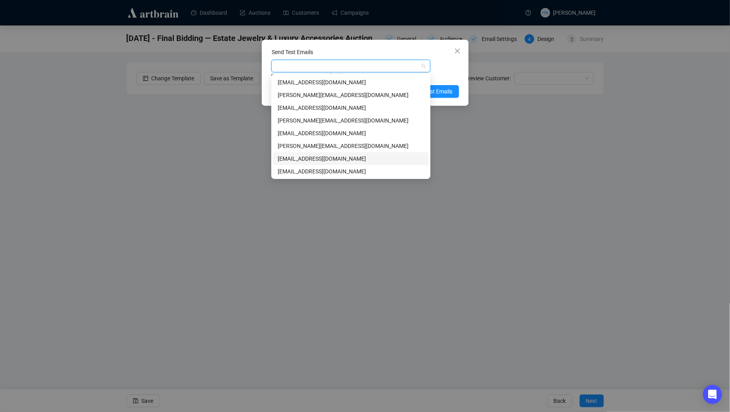
click at [305, 160] on div "[EMAIL_ADDRESS][DOMAIN_NAME]" at bounding box center [351, 158] width 146 height 9
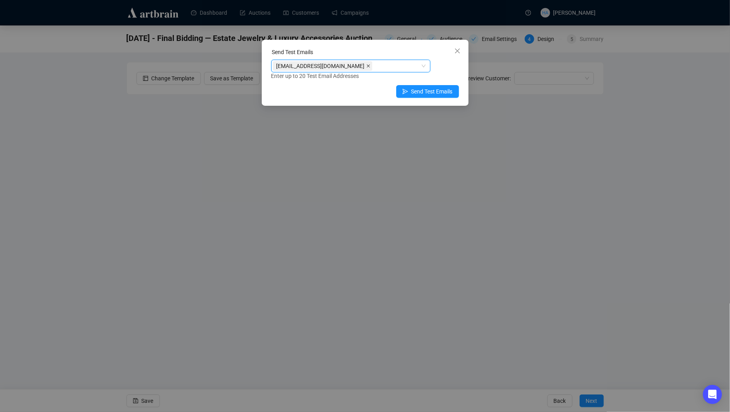
click at [367, 66] on icon "close" at bounding box center [369, 66] width 4 height 4
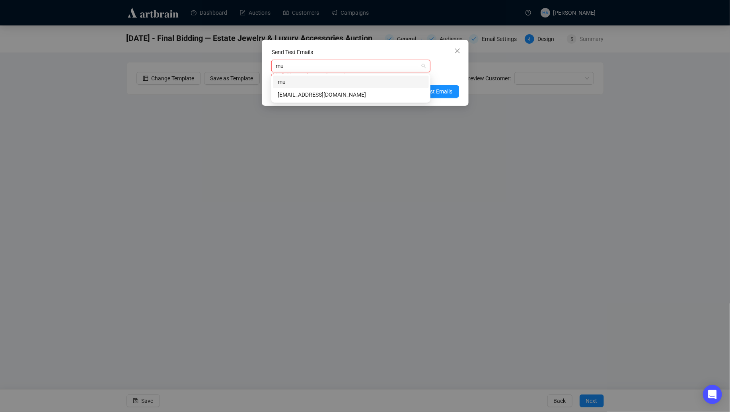
scroll to position [0, 0]
type input "muriah"
click at [300, 90] on div "[EMAIL_ADDRESS][DOMAIN_NAME]" at bounding box center [351, 94] width 146 height 9
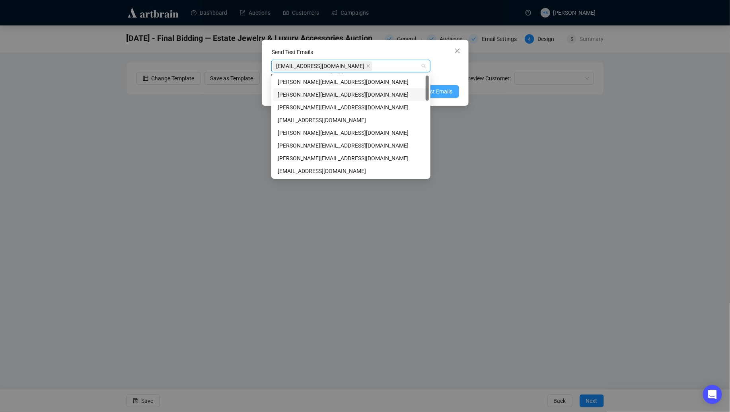
click at [443, 90] on span "Send Test Emails" at bounding box center [431, 91] width 41 height 9
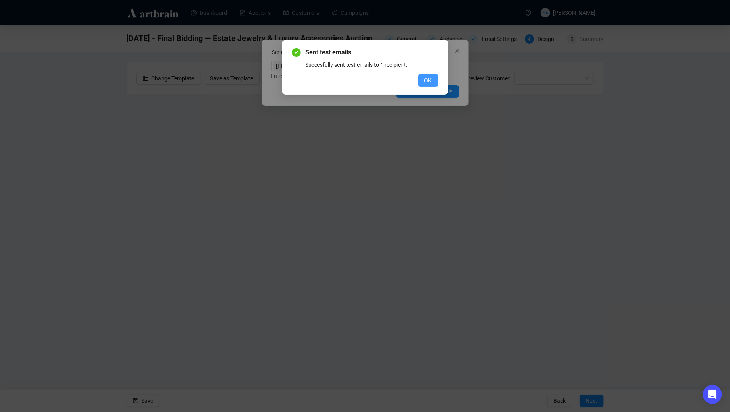
click at [436, 86] on button "OK" at bounding box center [428, 80] width 20 height 13
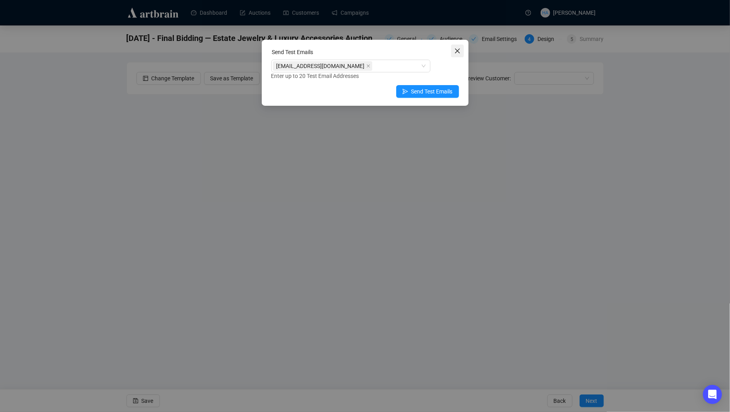
click at [455, 54] on button "Close" at bounding box center [457, 51] width 13 height 13
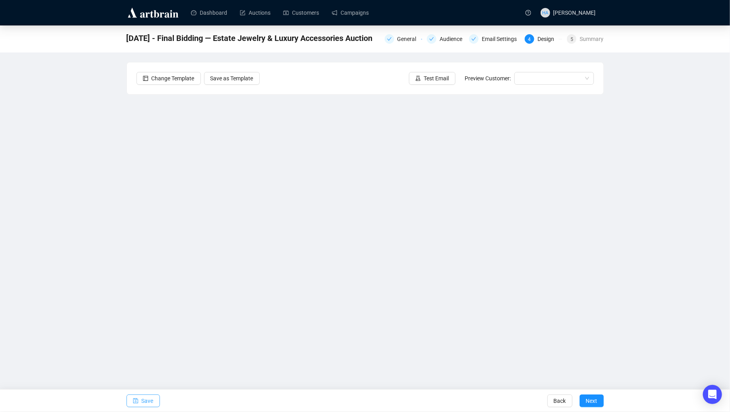
click at [146, 402] on span "Save" at bounding box center [148, 401] width 12 height 22
click at [427, 76] on span "Test Email" at bounding box center [436, 78] width 25 height 9
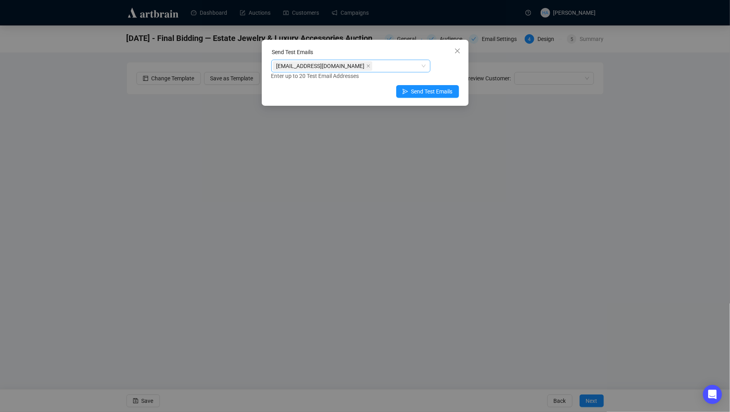
click at [424, 66] on div "[EMAIL_ADDRESS][DOMAIN_NAME]" at bounding box center [350, 66] width 159 height 13
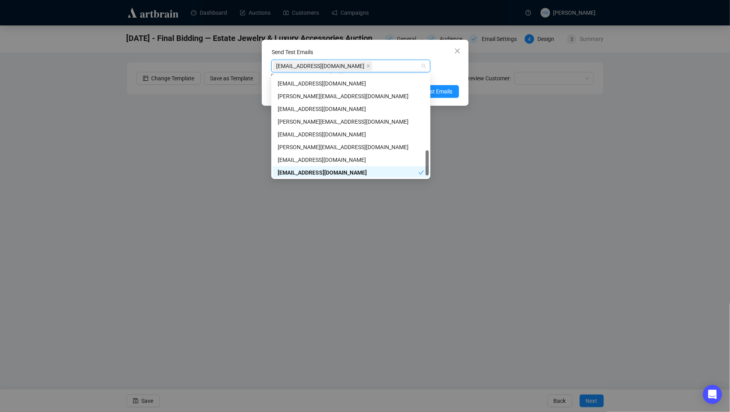
scroll to position [305, 0]
click at [312, 159] on div "[EMAIL_ADDRESS][DOMAIN_NAME]" at bounding box center [351, 158] width 146 height 9
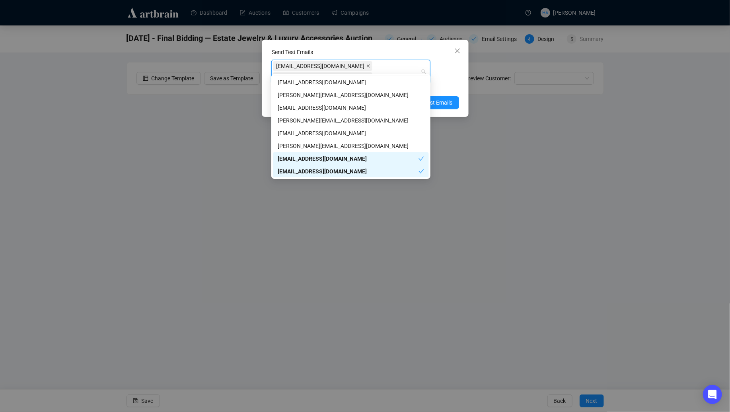
click at [367, 66] on icon "close" at bounding box center [368, 65] width 3 height 3
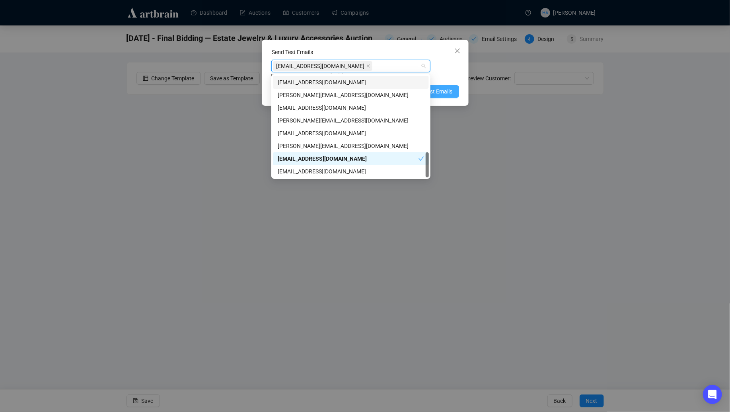
click at [446, 91] on span "Send Test Emails" at bounding box center [431, 91] width 41 height 9
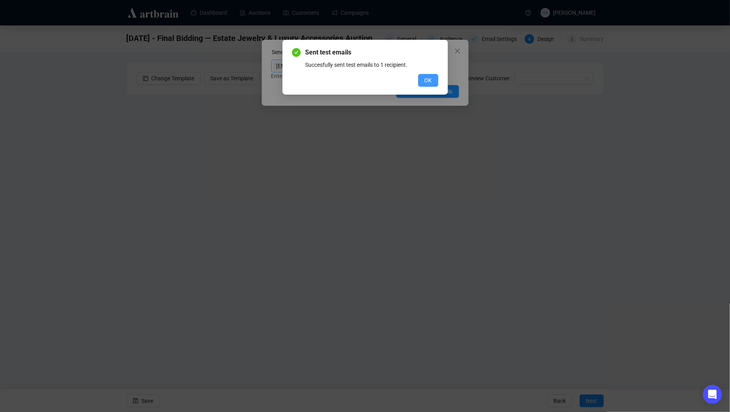
click at [432, 81] on button "OK" at bounding box center [428, 80] width 20 height 13
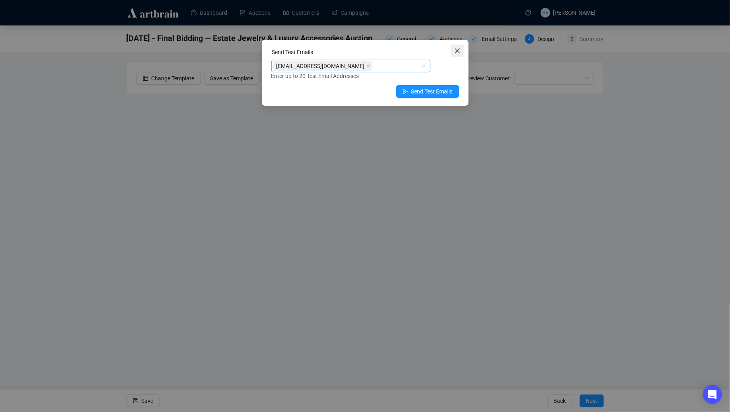
click at [459, 51] on icon "close" at bounding box center [457, 51] width 6 height 6
